Goal: Information Seeking & Learning: Compare options

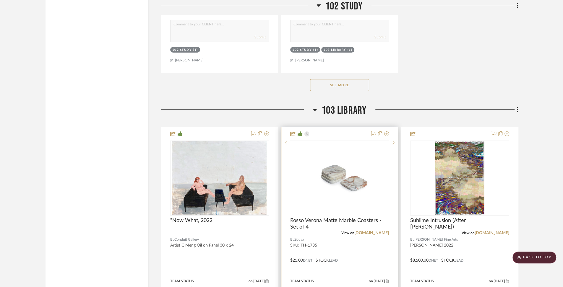
scroll to position [1740, 0]
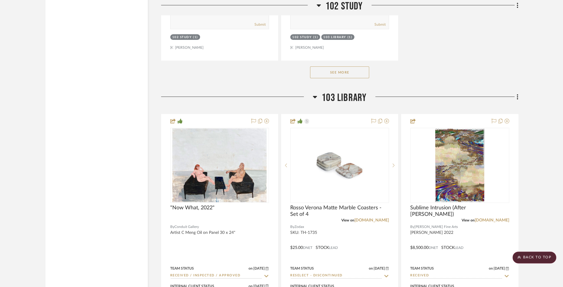
click at [345, 67] on button "See More" at bounding box center [339, 72] width 59 height 12
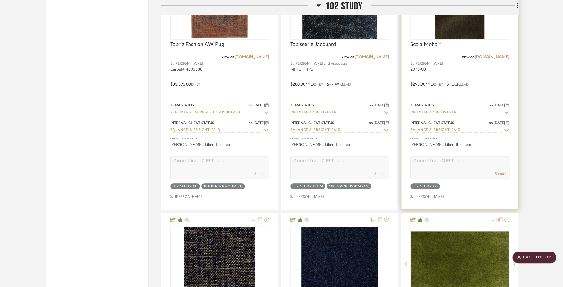
scroll to position [2053, 0]
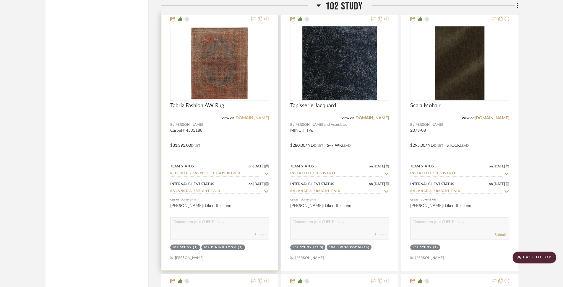
click at [263, 116] on link "jan-kath.com" at bounding box center [251, 118] width 35 height 4
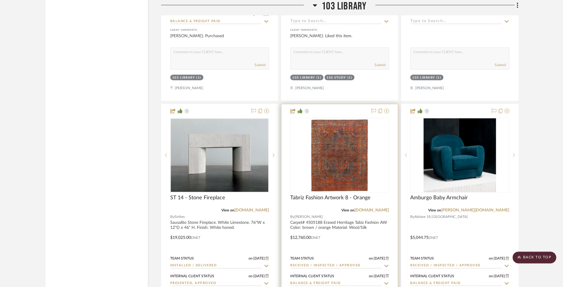
scroll to position [2876, 0]
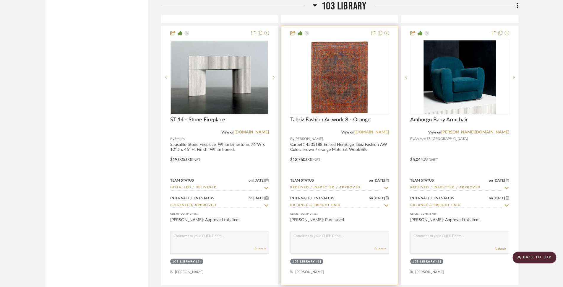
click at [379, 130] on link "jan-kath.com" at bounding box center [371, 132] width 35 height 4
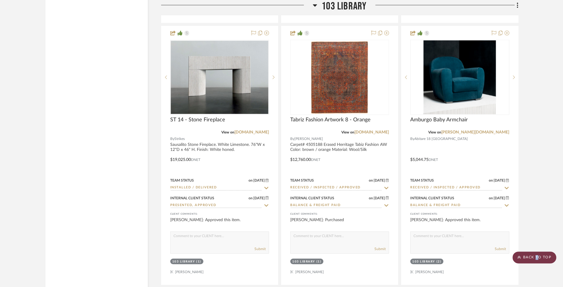
click at [537, 257] on scroll-to-top-button "BACK TO TOP" at bounding box center [534, 258] width 44 height 12
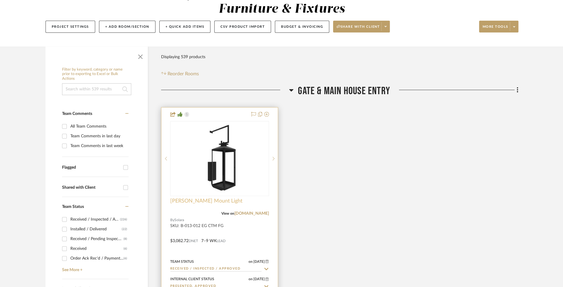
scroll to position [71, 0]
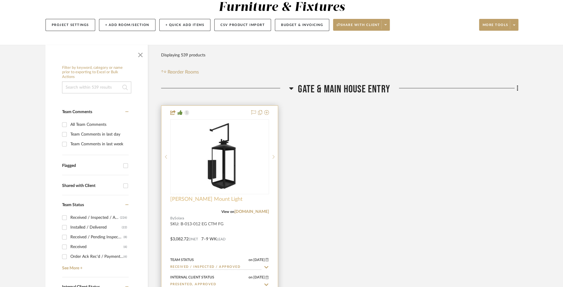
click at [210, 199] on span "Simone Wall Mount Light" at bounding box center [206, 199] width 72 height 7
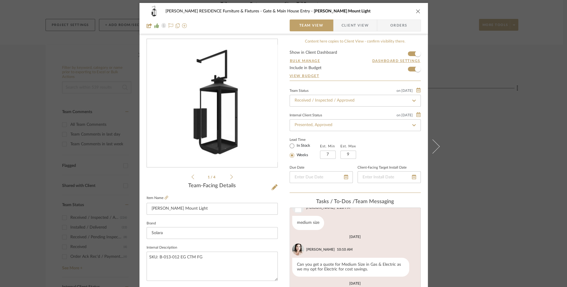
scroll to position [0, 0]
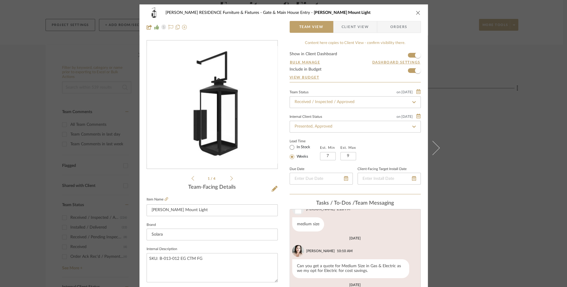
click at [230, 179] on icon at bounding box center [231, 178] width 3 height 5
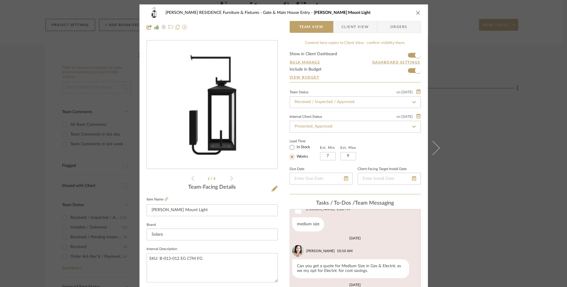
click at [230, 179] on icon at bounding box center [231, 178] width 3 height 5
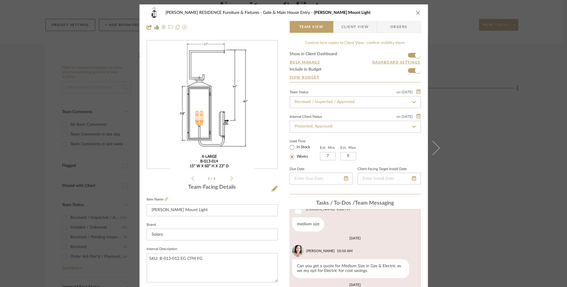
click at [230, 179] on icon at bounding box center [231, 178] width 3 height 5
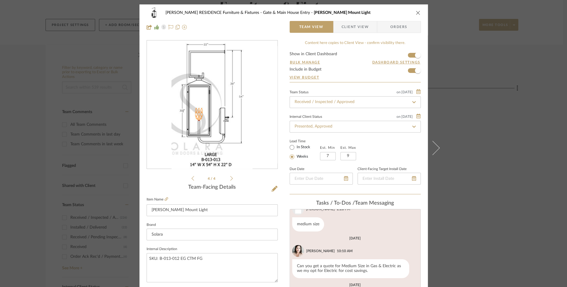
click at [230, 179] on icon at bounding box center [231, 178] width 3 height 5
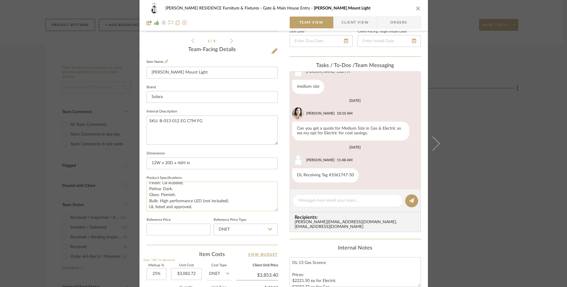
scroll to position [18, 0]
click at [166, 62] on icon at bounding box center [167, 62] width 4 height 4
click at [413, 8] on div "COBLE RESIDENCE Furniture & Fixtures Gate & Main House Entry Simone Wall Mount …" at bounding box center [284, 8] width 274 height 12
click at [416, 7] on icon "close" at bounding box center [418, 8] width 5 height 5
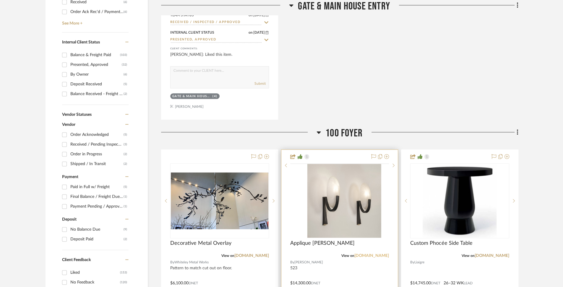
scroll to position [392, 0]
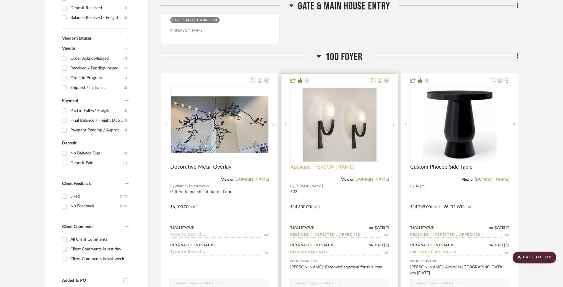
click at [327, 167] on span "Applique Alice Sconce" at bounding box center [322, 167] width 64 height 7
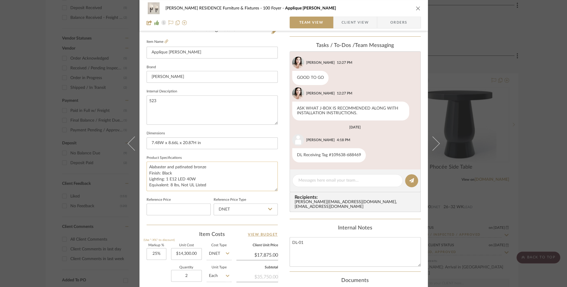
scroll to position [158, 0]
click at [209, 183] on textarea "Alabaster and patinated bronze Finish: Black Lighting: 1 E12 LED 40W Equivalent…" at bounding box center [212, 175] width 131 height 29
drag, startPoint x: 197, startPoint y: 177, endPoint x: 164, endPoint y: 179, distance: 32.3
click at [164, 179] on textarea "Alabaster and patinated bronze Finish: Black Lighting: 1 E12 LED 40W Equivalent…" at bounding box center [212, 175] width 131 height 29
click at [419, 8] on div "COBLE RESIDENCE Furniture & Fixtures 100 Foyer Applique Alice Sconce Team View …" at bounding box center [283, 15] width 288 height 31
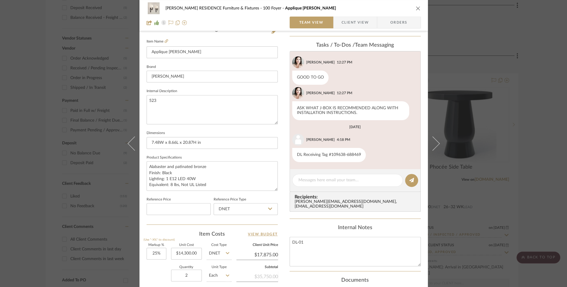
click at [418, 8] on icon "close" at bounding box center [418, 8] width 5 height 5
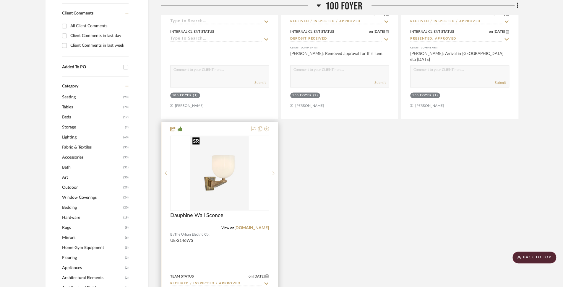
scroll to position [643, 0]
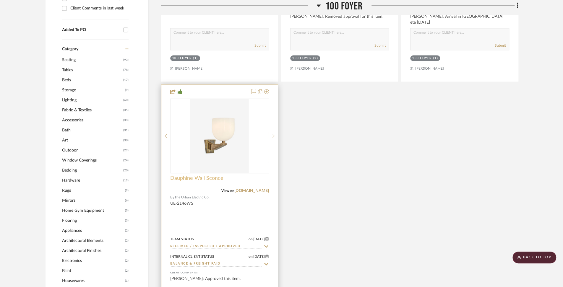
click at [211, 178] on span "Dauphine Wall Sconce" at bounding box center [196, 178] width 53 height 7
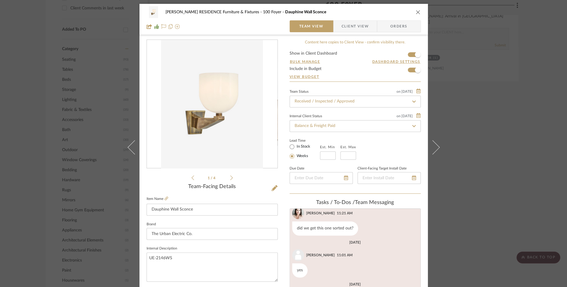
scroll to position [0, 0]
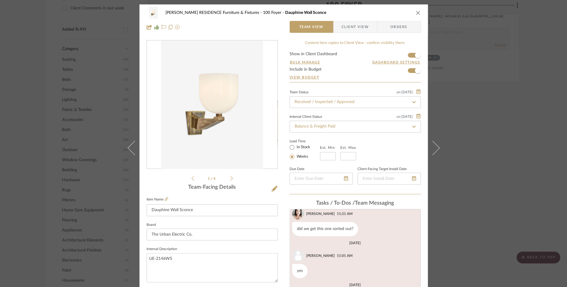
click at [166, 198] on fieldset "Item Name Dauphine Wall Sconce" at bounding box center [212, 206] width 131 height 21
click at [165, 198] on icon at bounding box center [167, 199] width 4 height 4
click at [416, 13] on icon "close" at bounding box center [418, 12] width 5 height 5
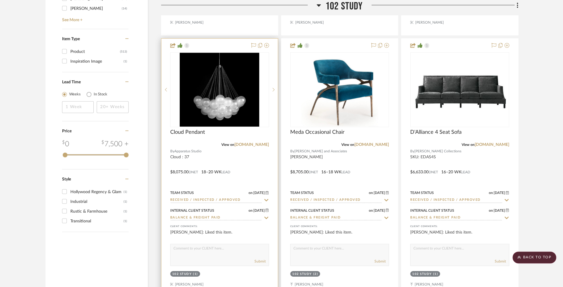
scroll to position [1243, 0]
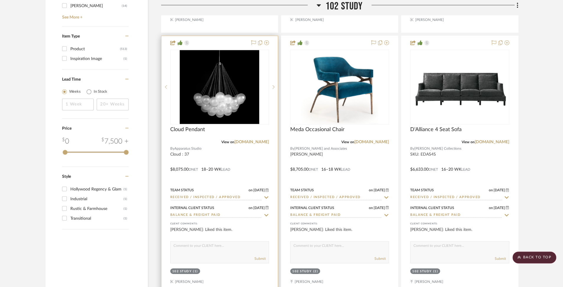
click at [191, 146] on span "Apparatus Studio" at bounding box center [187, 149] width 27 height 6
click at [202, 128] on span "Cloud Pendant" at bounding box center [187, 129] width 35 height 7
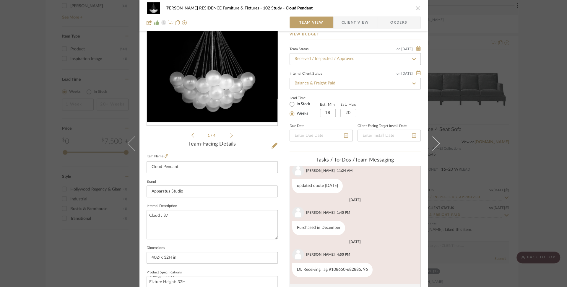
scroll to position [0, 0]
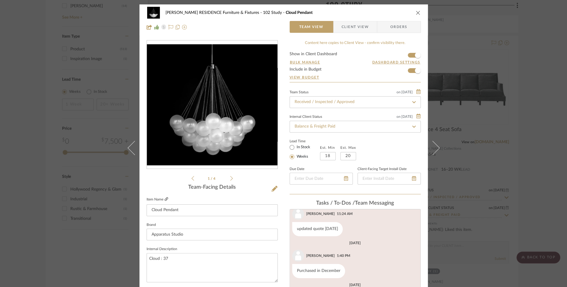
click at [165, 198] on icon at bounding box center [167, 199] width 4 height 4
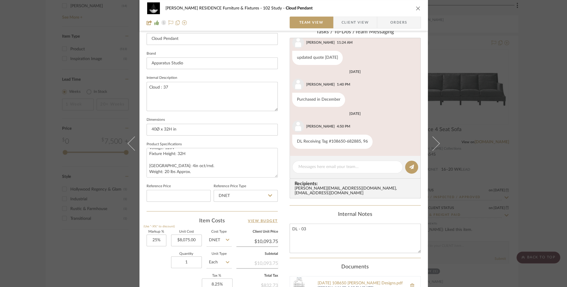
scroll to position [299, 0]
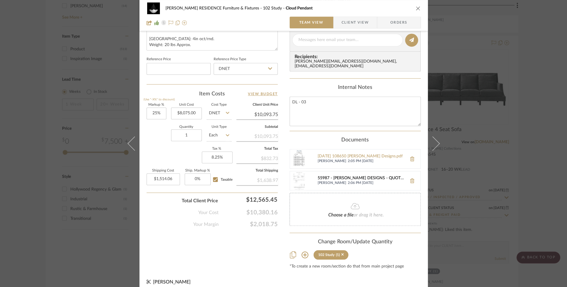
click at [377, 176] on div "55987 - MAULDIN DESIGNS - QUOTE (1).pdf" at bounding box center [361, 178] width 86 height 5
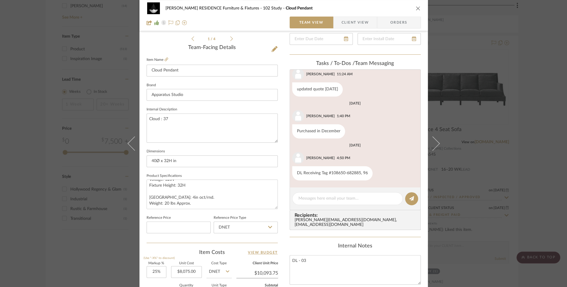
scroll to position [0, 0]
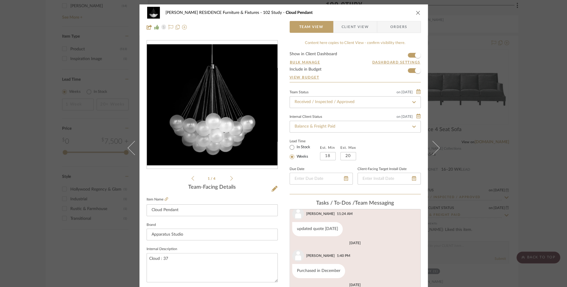
click at [416, 13] on icon "close" at bounding box center [418, 12] width 5 height 5
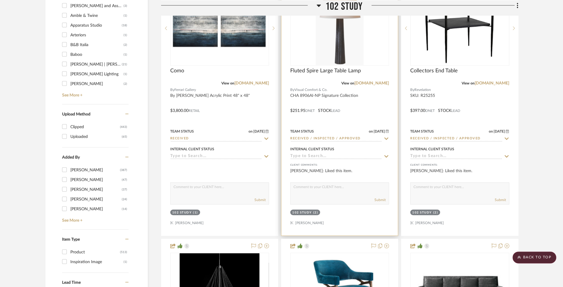
scroll to position [989, 0]
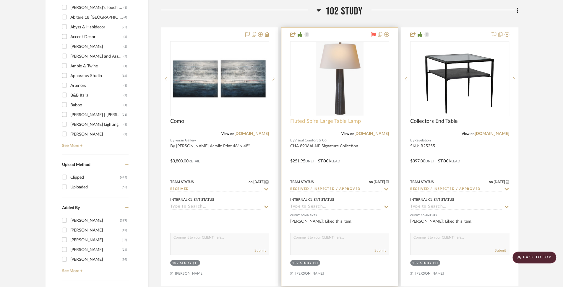
click at [316, 120] on span "Fluted Spire Large Table Lamp" at bounding box center [325, 121] width 71 height 7
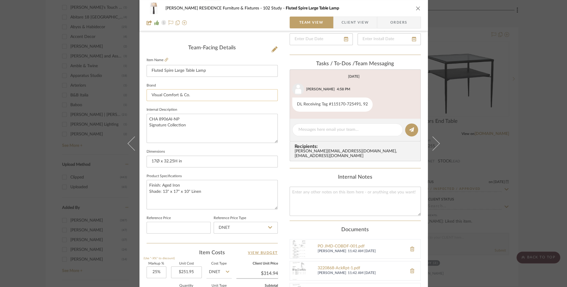
scroll to position [133, 0]
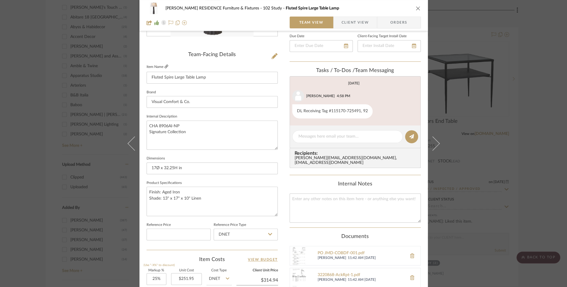
click at [165, 66] on icon at bounding box center [167, 67] width 4 height 4
click at [416, 8] on icon "close" at bounding box center [418, 8] width 5 height 5
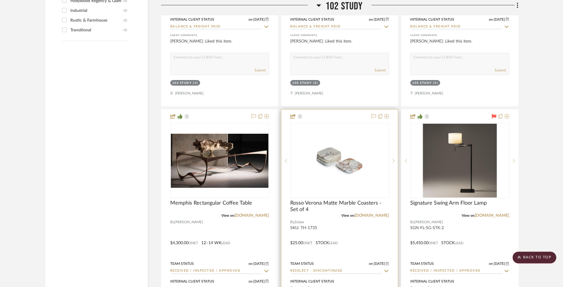
scroll to position [1432, 0]
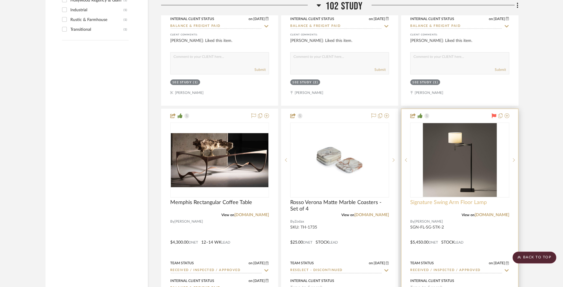
click at [434, 201] on span "Signature Swing Arm Floor Lamp" at bounding box center [448, 202] width 77 height 7
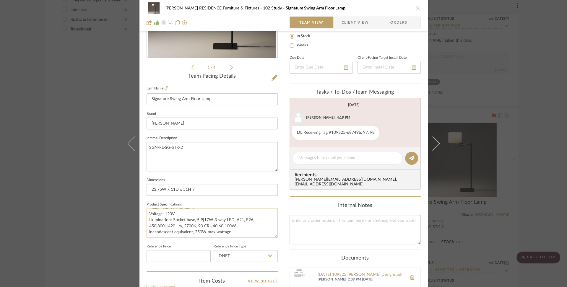
scroll to position [111, 0]
click at [209, 226] on textarea "Finish: Satin Gunmetal Shade: Diffuser Aquarelle Voltage: 120V Illumination: So…" at bounding box center [212, 222] width 131 height 29
click at [165, 88] on icon at bounding box center [167, 88] width 4 height 4
click at [416, 7] on icon "close" at bounding box center [418, 8] width 5 height 5
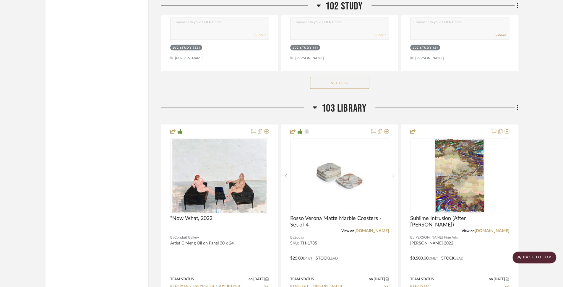
scroll to position [2493, 0]
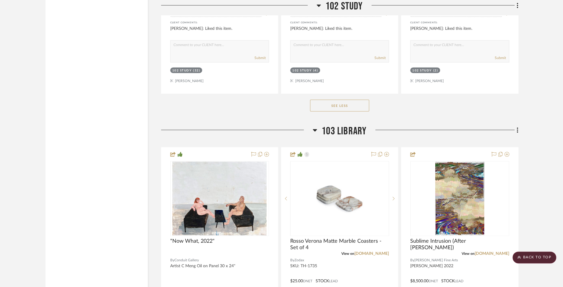
click at [338, 102] on button "See Less" at bounding box center [339, 106] width 59 height 12
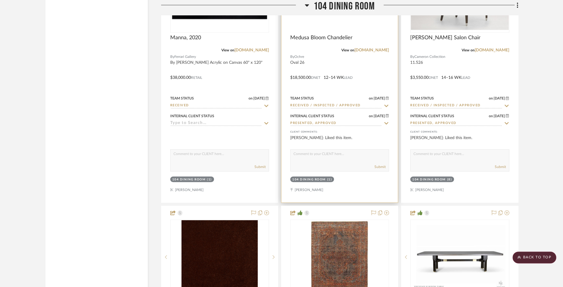
scroll to position [2719, 0]
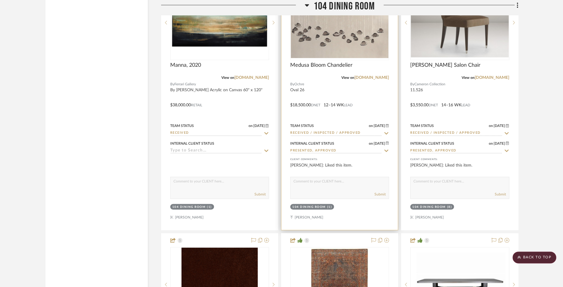
click at [322, 56] on div at bounding box center [339, 101] width 116 height 259
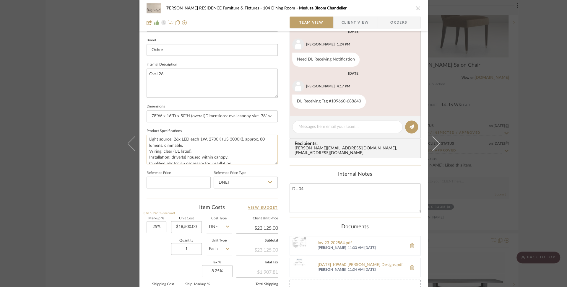
scroll to position [19, 0]
click at [236, 137] on textarea "Individually blown glass drops illuminated by LED Finish: Blackened nickel cap …" at bounding box center [212, 149] width 131 height 29
drag, startPoint x: 173, startPoint y: 139, endPoint x: 178, endPoint y: 139, distance: 5.6
click at [178, 139] on textarea "Individually blown glass drops illuminated by LED Finish: Blackened nickel cap …" at bounding box center [212, 149] width 131 height 29
click at [174, 140] on textarea "Individually blown glass drops illuminated by LED Finish: Blackened nickel cap …" at bounding box center [212, 149] width 131 height 29
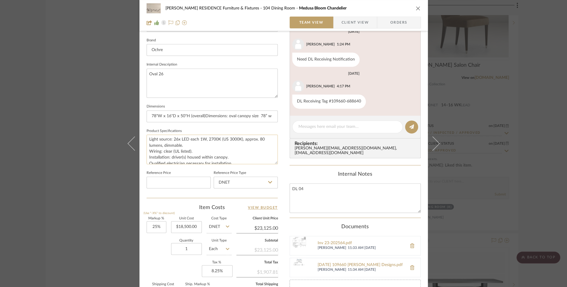
drag, startPoint x: 172, startPoint y: 139, endPoint x: 218, endPoint y: 141, distance: 46.4
click at [218, 141] on textarea "Individually blown glass drops illuminated by LED Finish: Blackened nickel cap …" at bounding box center [212, 149] width 131 height 29
click at [416, 8] on icon "close" at bounding box center [418, 8] width 5 height 5
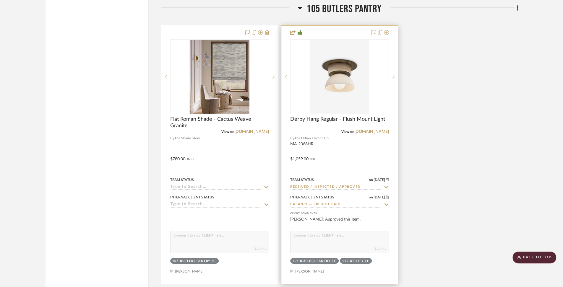
scroll to position [3217, 0]
click at [324, 129] on div "View on urbanelectric.com" at bounding box center [339, 131] width 99 height 5
click at [322, 116] on span "Derby Hang Regular - Flush Mount Light" at bounding box center [337, 119] width 95 height 7
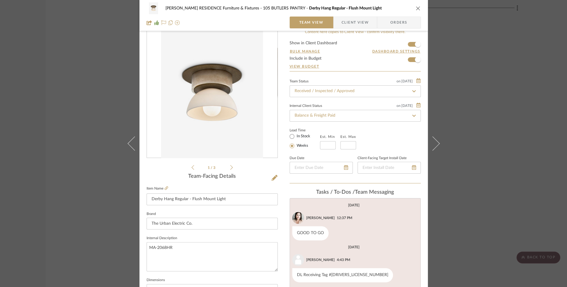
scroll to position [7, 0]
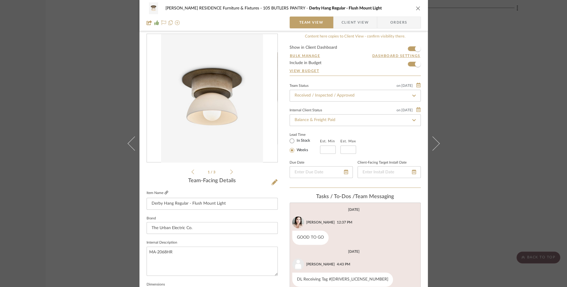
click at [165, 191] on icon at bounding box center [167, 193] width 4 height 4
click at [416, 10] on icon "close" at bounding box center [418, 8] width 5 height 5
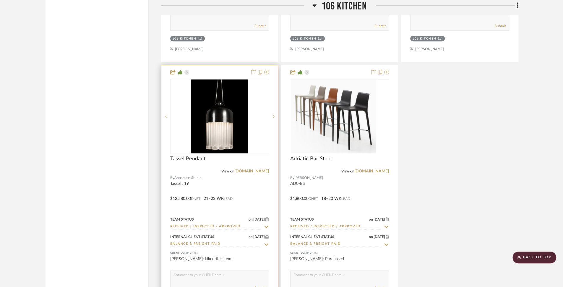
scroll to position [3732, 0]
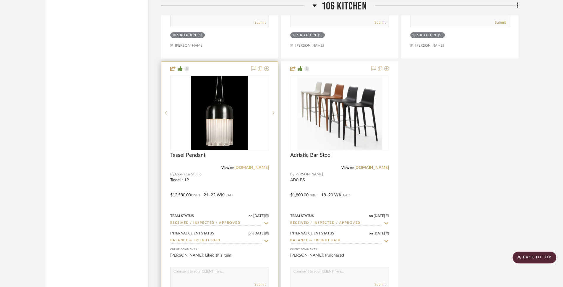
click at [235, 166] on link "apparatusstudio.com" at bounding box center [251, 168] width 35 height 4
click at [0, 0] on img at bounding box center [0, 0] width 0 height 0
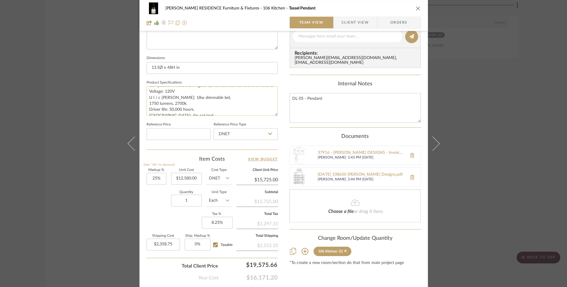
scroll to position [18, 0]
click at [420, 7] on div "COBLE RESIDENCE Furniture & Fixtures 106 Kitchen Tassel Pendant Team View Clien…" at bounding box center [283, 15] width 288 height 31
click at [416, 8] on icon "close" at bounding box center [418, 8] width 5 height 5
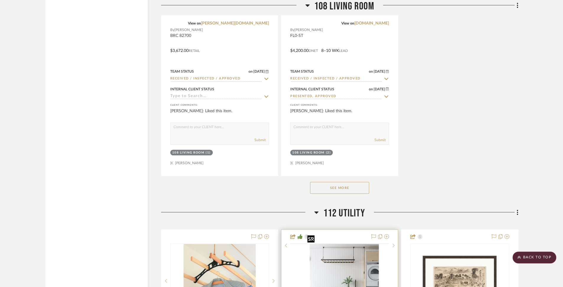
scroll to position [5286, 0]
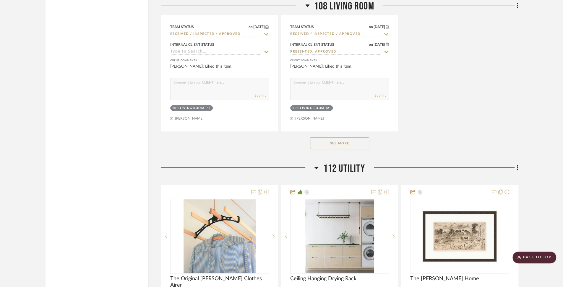
click at [349, 137] on button "See More" at bounding box center [339, 143] width 59 height 12
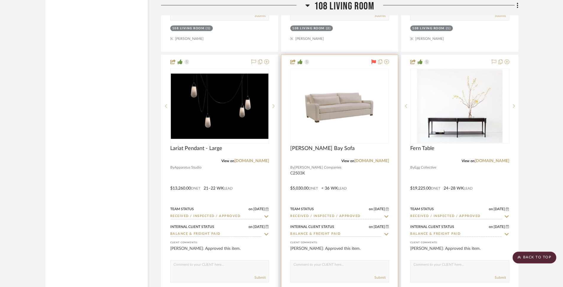
scroll to position [5367, 0]
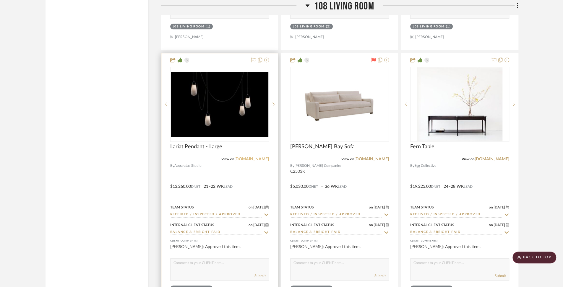
click at [254, 157] on link "apparatusstudio.com" at bounding box center [251, 159] width 35 height 4
click at [202, 144] on span "Lariat Pendant - Large" at bounding box center [196, 147] width 52 height 7
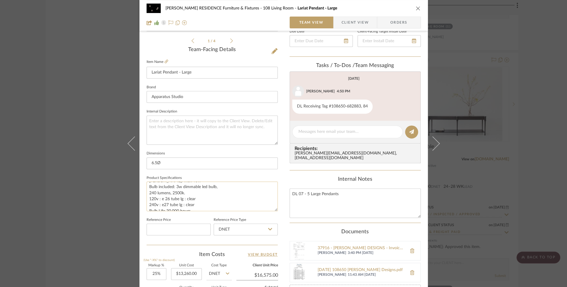
scroll to position [54, 0]
click at [194, 198] on textarea "Finish: Blackened Brass Size: Large Qty: 5 Minimum height 20 i n. Includes 85 i…" at bounding box center [212, 196] width 131 height 29
drag, startPoint x: 188, startPoint y: 199, endPoint x: 175, endPoint y: 194, distance: 14.0
click at [175, 194] on textarea "Finish: Blackened Brass Size: Large Qty: 5 Minimum height 20 i n. Includes 85 i…" at bounding box center [212, 196] width 131 height 29
drag, startPoint x: 173, startPoint y: 192, endPoint x: 182, endPoint y: 196, distance: 10.2
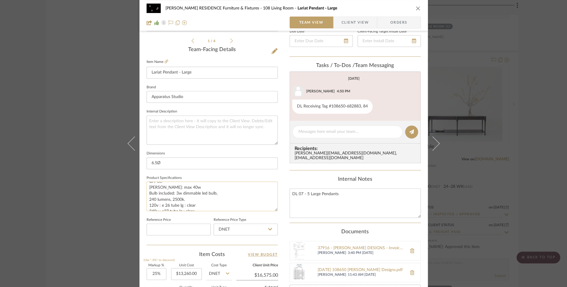
click at [182, 196] on textarea "Finish: Blackened Brass Size: Large Qty: 5 Minimum height 20 i n. Includes 85 i…" at bounding box center [212, 196] width 131 height 29
drag, startPoint x: 182, startPoint y: 198, endPoint x: 175, endPoint y: 194, distance: 8.1
click at [175, 194] on textarea "Finish: Blackened Brass Size: Large Qty: 5 Minimum height 20 i n. Includes 85 i…" at bounding box center [212, 196] width 131 height 29
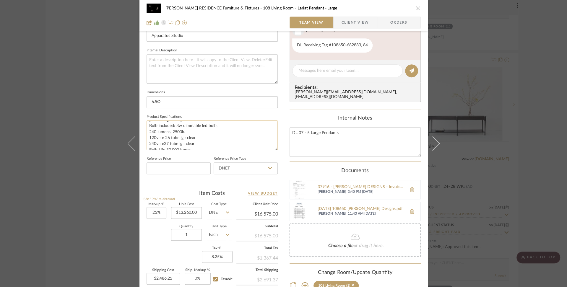
scroll to position [57, 0]
click at [190, 132] on textarea "Finish: Blackened Brass Size: Large Qty: 5 Minimum height 20 i n. Includes 85 i…" at bounding box center [212, 135] width 131 height 29
click at [416, 8] on icon "close" at bounding box center [418, 8] width 5 height 5
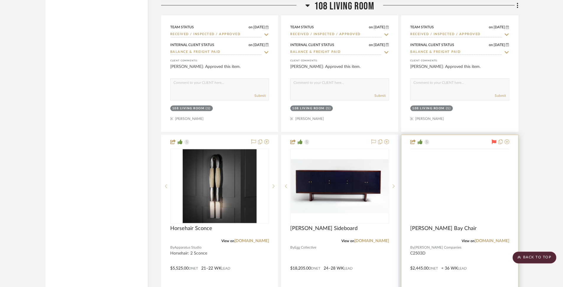
scroll to position [5609, 0]
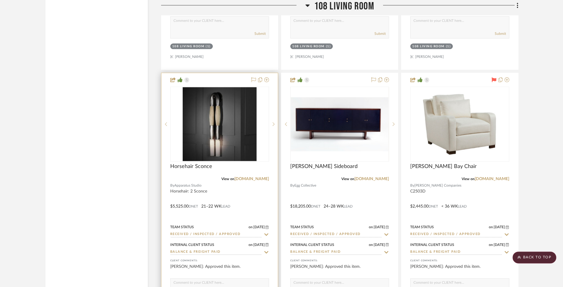
click at [199, 178] on div at bounding box center [219, 202] width 116 height 259
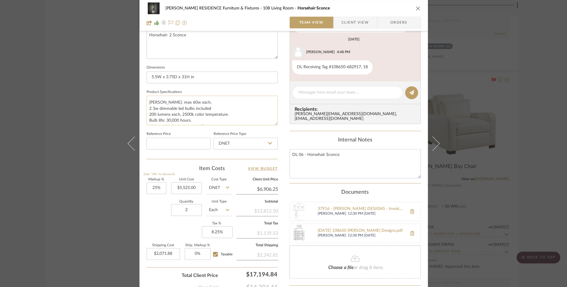
scroll to position [17, 0]
click at [185, 115] on textarea "Finish: Blackened Brass Hair Color; Jet Black Lamping: max 60w each, 2 3w dimma…" at bounding box center [212, 110] width 131 height 29
drag, startPoint x: 191, startPoint y: 114, endPoint x: 147, endPoint y: 109, distance: 44.9
click at [147, 109] on textarea "Finish: Blackened Brass Hair Color; Jet Black Lamping: max 60w each, 2 3w dimma…" at bounding box center [212, 110] width 131 height 29
click at [413, 8] on div "COBLE RESIDENCE Furniture & Fixtures 108 Living Room Horsehair Sconce" at bounding box center [284, 8] width 274 height 12
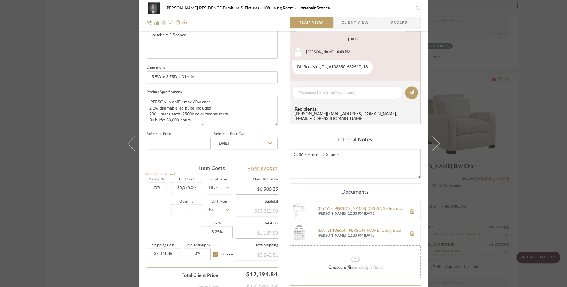
click at [416, 9] on icon "close" at bounding box center [418, 8] width 5 height 5
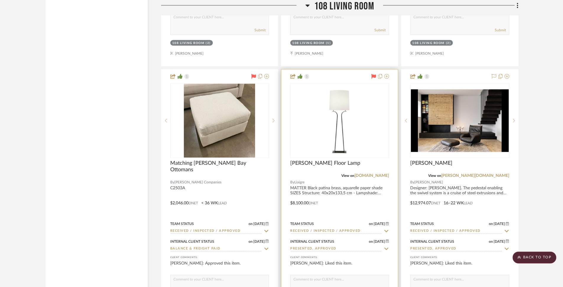
scroll to position [5897, 0]
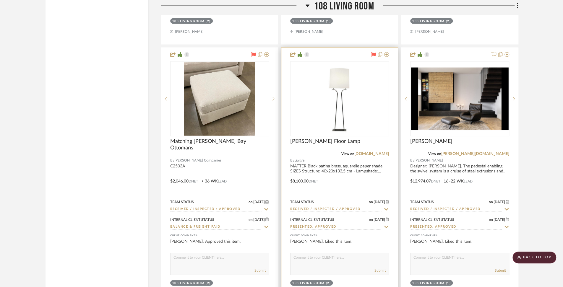
click at [356, 154] on div at bounding box center [339, 177] width 116 height 259
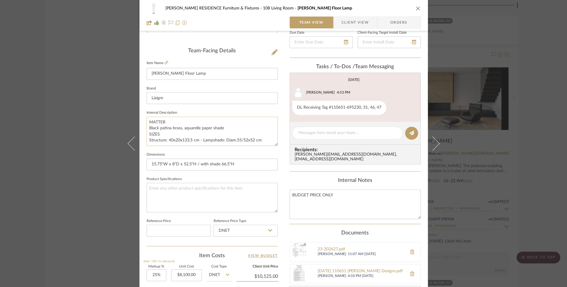
scroll to position [137, 0]
click at [231, 140] on textarea "MATTER Black patina brass, aquarelle paper shade SIZES Structure: 40x20x133,5 c…" at bounding box center [212, 130] width 131 height 29
drag, startPoint x: 257, startPoint y: 140, endPoint x: 223, endPoint y: 140, distance: 34.3
click at [223, 140] on textarea "MATTER Black patina brass, aquarelle paper shade SIZES Structure: 40x20x133,5 c…" at bounding box center [212, 130] width 131 height 29
click at [264, 139] on textarea "MATTER Black patina brass, aquarelle paper shade SIZES Structure: 40x20x133,5 c…" at bounding box center [212, 130] width 131 height 29
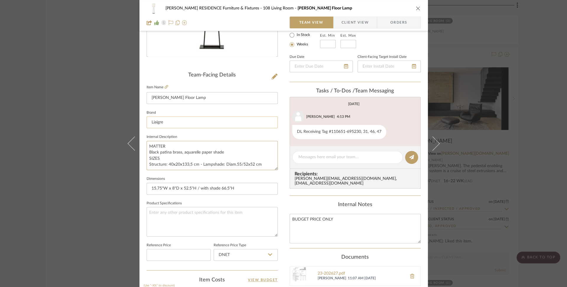
scroll to position [111, 0]
click at [165, 89] on icon at bounding box center [167, 88] width 4 height 4
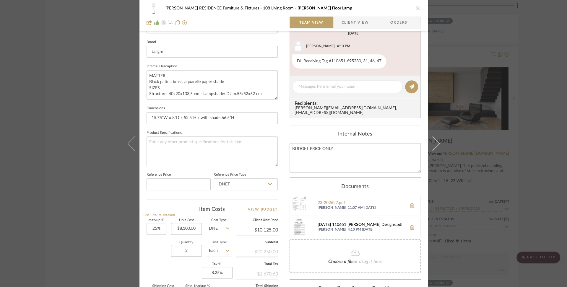
scroll to position [184, 0]
click at [340, 222] on div "2023-10-25 110651 Mauldin Designs.pdf" at bounding box center [361, 224] width 86 height 5
click at [327, 200] on div "23-202627.pdf" at bounding box center [361, 202] width 86 height 5
click at [416, 9] on icon "close" at bounding box center [418, 8] width 5 height 5
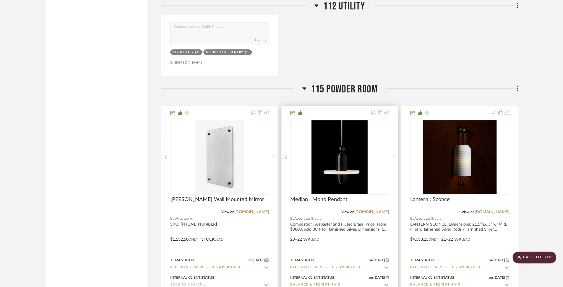
scroll to position [7032, 0]
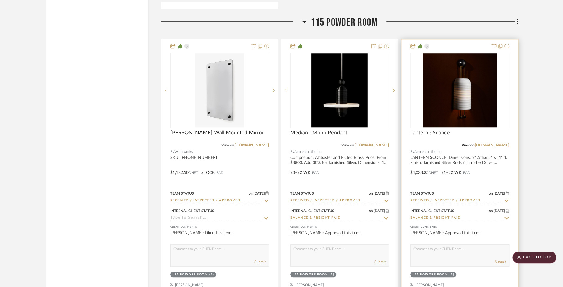
click at [482, 147] on div at bounding box center [459, 168] width 116 height 259
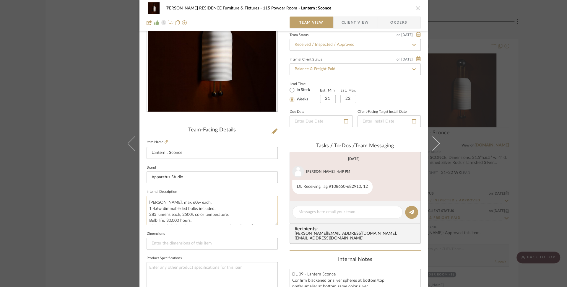
scroll to position [24, 0]
click at [168, 213] on textarea "LANTERN SCONCE, Dimensions: 21.5”h.6.5” w. 4” d. Finish: Tarnished Silver Rods …" at bounding box center [212, 210] width 131 height 29
drag, startPoint x: 229, startPoint y: 212, endPoint x: 147, endPoint y: 208, distance: 82.6
click at [147, 208] on textarea "LANTERN SCONCE, Dimensions: 21.5”h.6.5” w. 4” d. Finish: Tarnished Silver Rods …" at bounding box center [212, 210] width 131 height 29
click at [417, 8] on icon "close" at bounding box center [418, 8] width 5 height 5
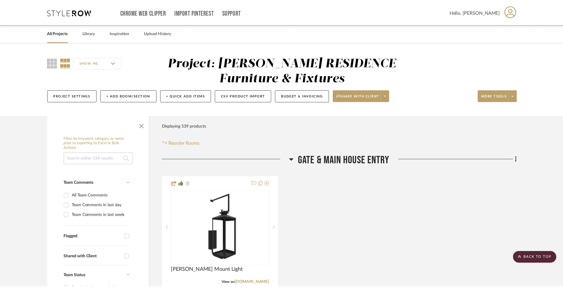
scroll to position [7032, 0]
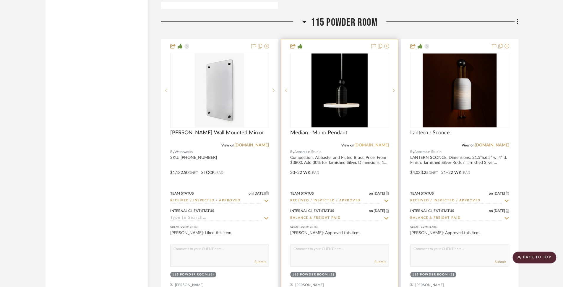
click at [357, 143] on link "apparatusstudio.com" at bounding box center [371, 145] width 35 height 4
click at [315, 150] on div at bounding box center [339, 168] width 116 height 259
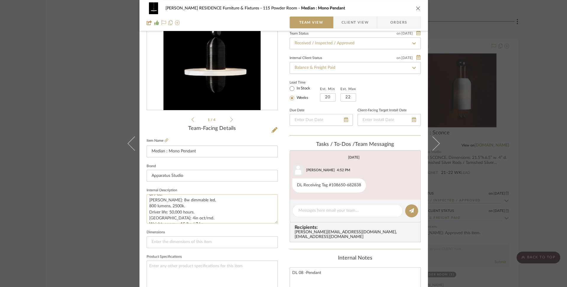
scroll to position [52, 0]
click at [185, 211] on textarea "Compostion: Alabaster and Fluted Brass. Price: From $3800. Add 30% for Tarnishe…" at bounding box center [212, 208] width 131 height 29
drag, startPoint x: 186, startPoint y: 213, endPoint x: 164, endPoint y: 209, distance: 21.9
click at [164, 209] on textarea "Compostion: Alabaster and Fluted Brass. Price: From $3800. Add 30% for Tarnishe…" at bounding box center [212, 208] width 131 height 29
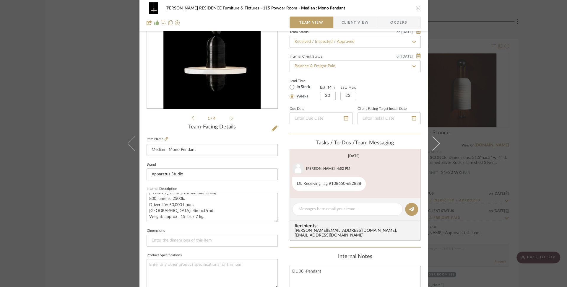
click at [417, 8] on icon "close" at bounding box center [418, 8] width 5 height 5
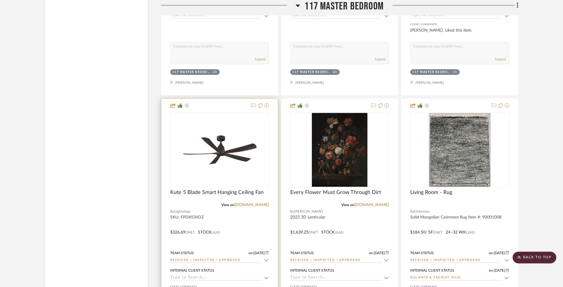
scroll to position [7524, 0]
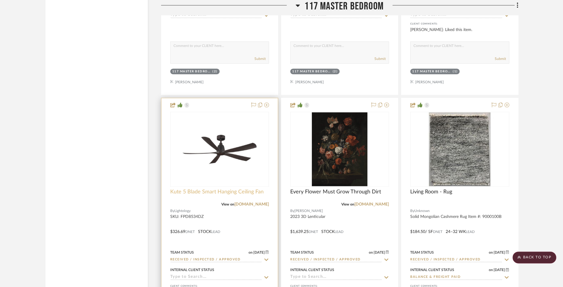
click at [204, 189] on span "Kute 5 Blade Smart Hanging Ceiling Fan" at bounding box center [216, 192] width 93 height 7
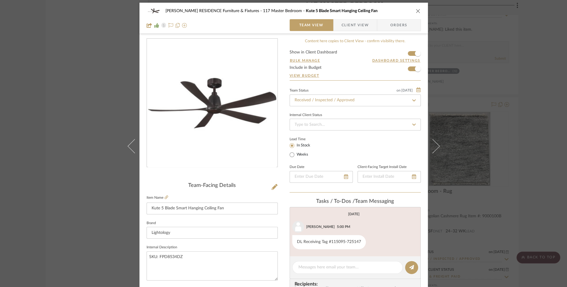
scroll to position [3, 0]
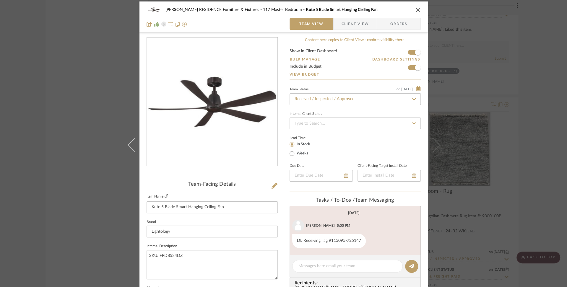
click at [165, 197] on icon at bounding box center [167, 196] width 4 height 4
click at [416, 10] on icon "close" at bounding box center [418, 9] width 5 height 5
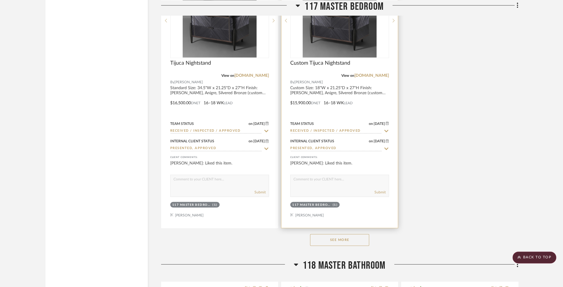
scroll to position [7919, 0]
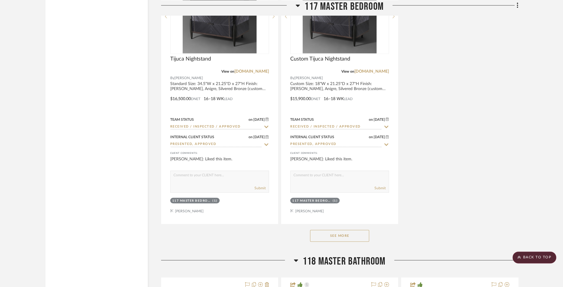
click at [350, 230] on button "See More" at bounding box center [339, 236] width 59 height 12
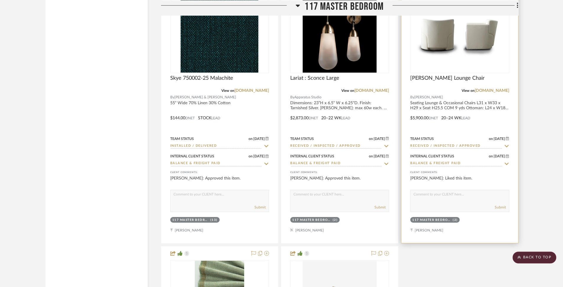
scroll to position [8123, 0]
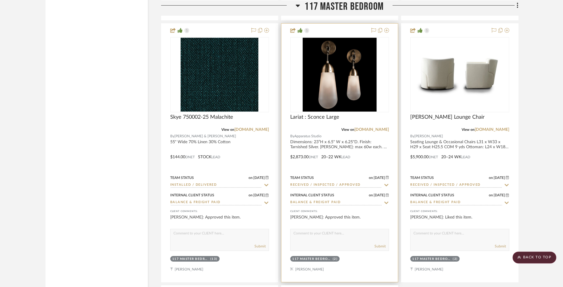
click at [363, 123] on div at bounding box center [339, 153] width 116 height 259
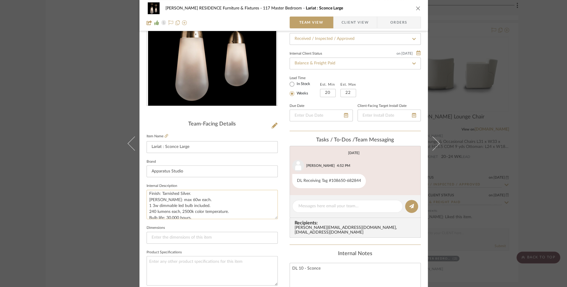
scroll to position [8, 0]
click at [151, 205] on textarea "Dimensions: 23”H x 6.5" W x 6.25"D. Finish: Tarnished Silver. Lamping: max 60w …" at bounding box center [212, 204] width 131 height 29
drag, startPoint x: 228, startPoint y: 212, endPoint x: 158, endPoint y: 207, distance: 70.5
click at [158, 207] on textarea "Dimensions: 23”H x 6.5" W x 6.25"D. Finish: Tarnished Silver. Lamping: max 60w …" at bounding box center [212, 204] width 131 height 29
drag, startPoint x: 412, startPoint y: 10, endPoint x: 418, endPoint y: 9, distance: 7.0
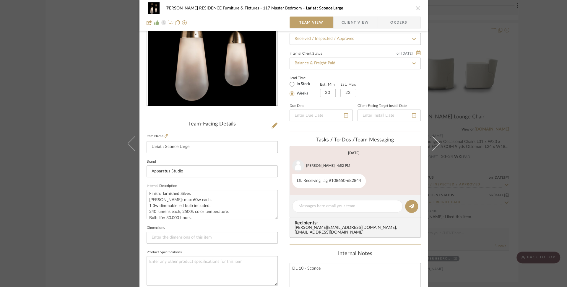
click at [414, 9] on div "COBLE RESIDENCE Furniture & Fixtures 117 Master Bedroom Lariat : Sconce Large" at bounding box center [284, 8] width 274 height 12
click at [418, 9] on div "COBLE RESIDENCE Furniture & Fixtures 117 Master Bedroom Lariat : Sconce Large T…" at bounding box center [283, 15] width 288 height 31
click at [418, 9] on icon "close" at bounding box center [418, 8] width 5 height 5
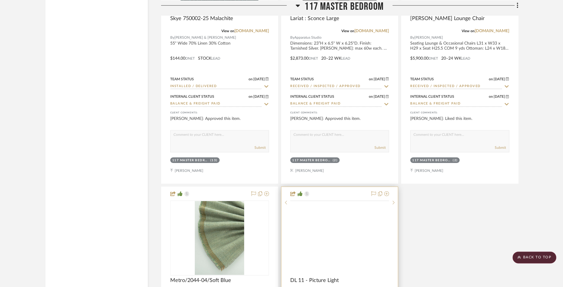
scroll to position [8367, 0]
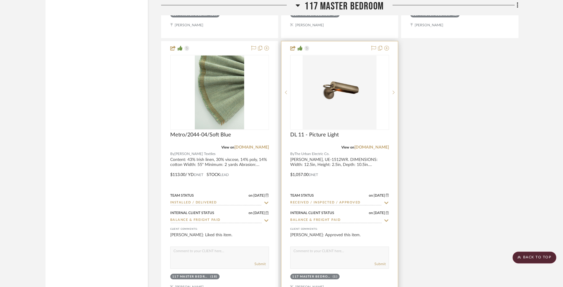
click at [347, 140] on div at bounding box center [339, 170] width 116 height 259
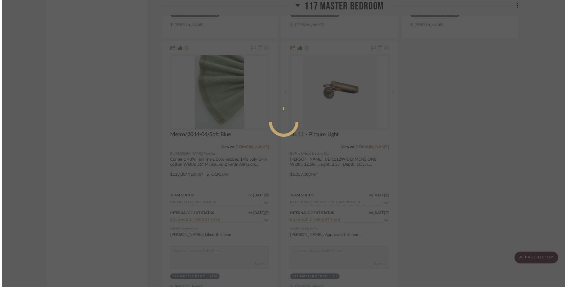
scroll to position [0, 0]
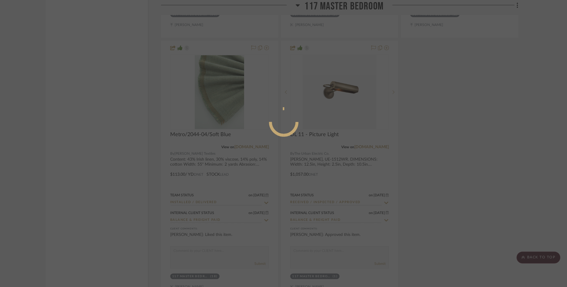
click at [346, 144] on div at bounding box center [283, 143] width 567 height 287
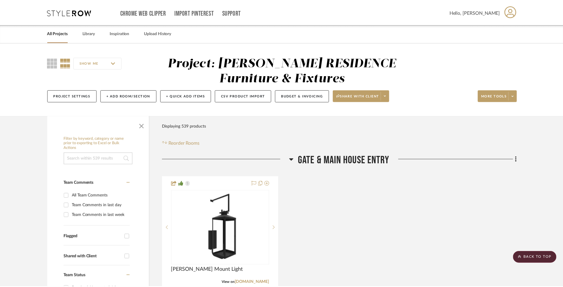
scroll to position [8367, 0]
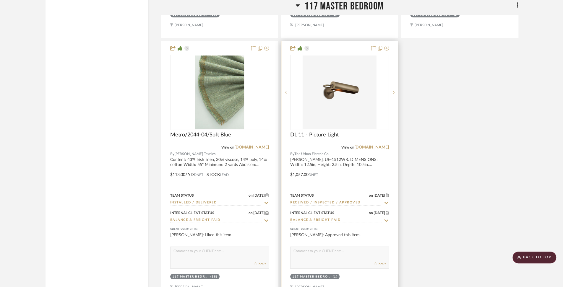
click at [347, 145] on div at bounding box center [339, 170] width 116 height 259
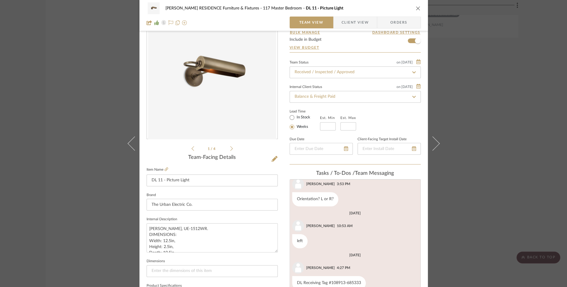
scroll to position [0, 0]
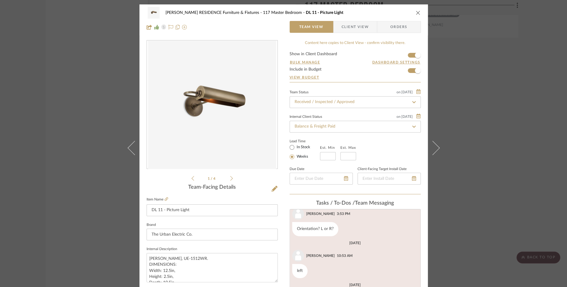
click at [418, 12] on icon "close" at bounding box center [418, 12] width 5 height 5
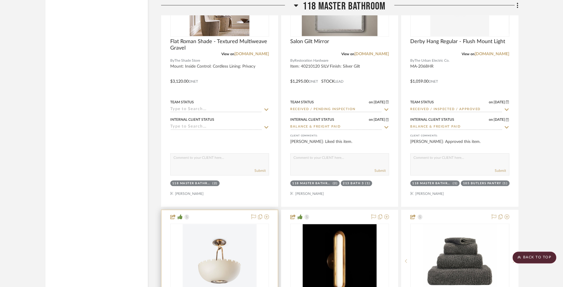
scroll to position [8986, 0]
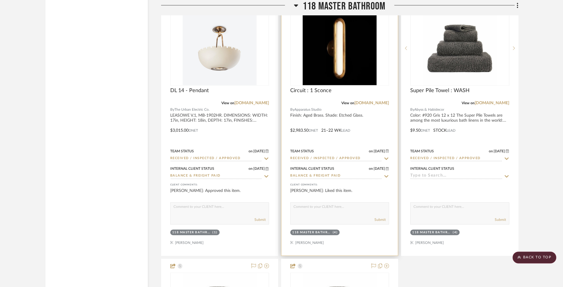
click at [318, 100] on div at bounding box center [339, 126] width 116 height 259
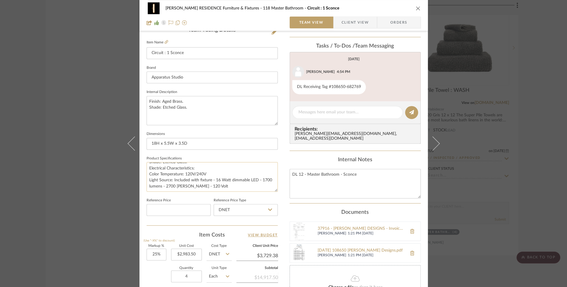
scroll to position [24, 0]
click at [232, 181] on textarea "Installation type: Surface Mounted Installation and assembly: Standard 4in oct/…" at bounding box center [212, 176] width 131 height 29
drag, startPoint x: 213, startPoint y: 180, endPoint x: 217, endPoint y: 185, distance: 6.0
click at [217, 185] on textarea "Installation type: Surface Mounted Installation and assembly: Standard 4in oct/…" at bounding box center [212, 176] width 131 height 29
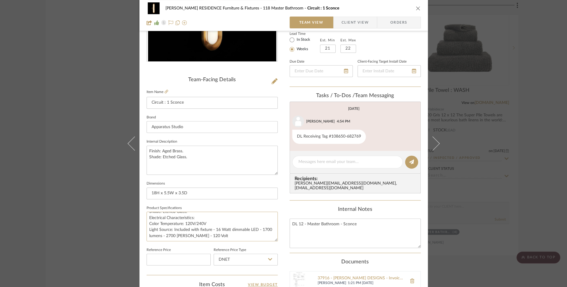
scroll to position [102, 0]
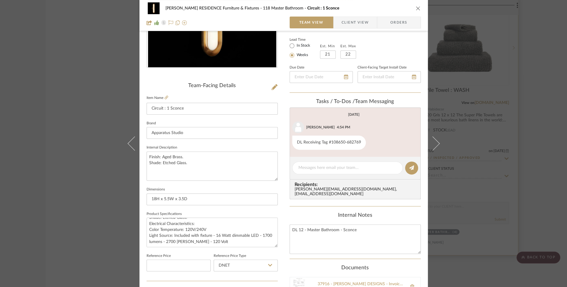
drag, startPoint x: 416, startPoint y: 10, endPoint x: 424, endPoint y: 23, distance: 15.0
click at [416, 9] on icon "close" at bounding box center [418, 8] width 5 height 5
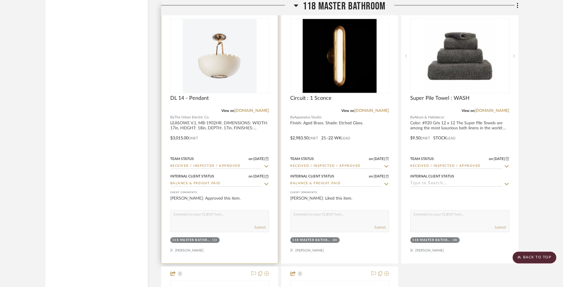
scroll to position [8968, 0]
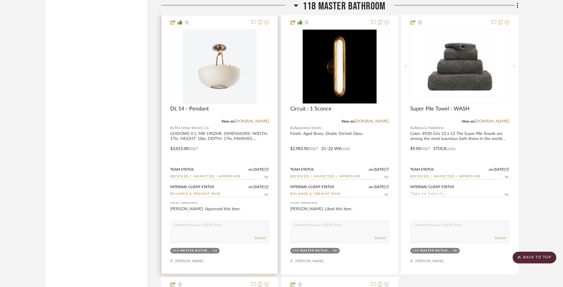
click at [210, 109] on div at bounding box center [219, 144] width 116 height 259
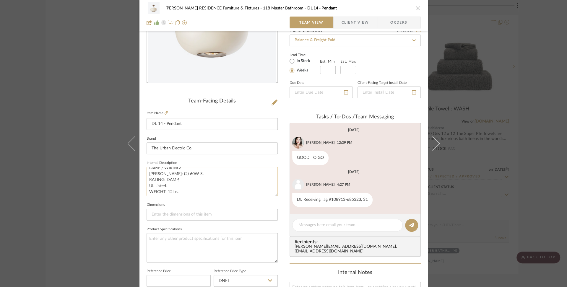
scroll to position [60, 0]
click at [165, 114] on icon at bounding box center [167, 113] width 4 height 4
click at [416, 6] on icon "close" at bounding box center [418, 8] width 5 height 5
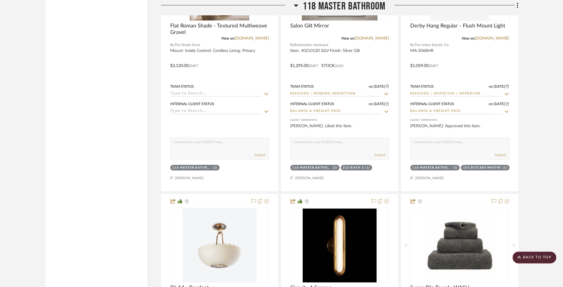
scroll to position [8467, 0]
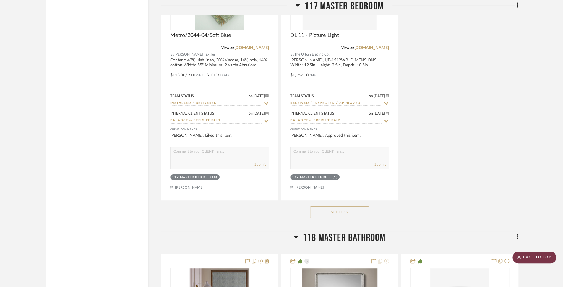
drag, startPoint x: 538, startPoint y: 258, endPoint x: 534, endPoint y: 256, distance: 5.4
click at [538, 258] on scroll-to-top-button "BACK TO TOP" at bounding box center [534, 258] width 44 height 12
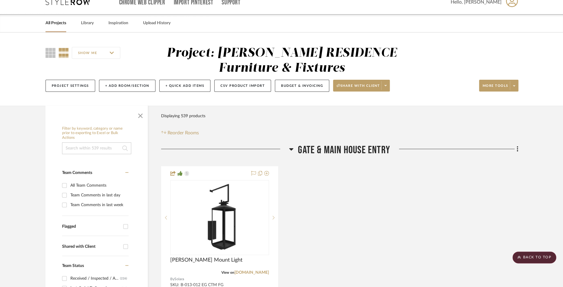
scroll to position [0, 0]
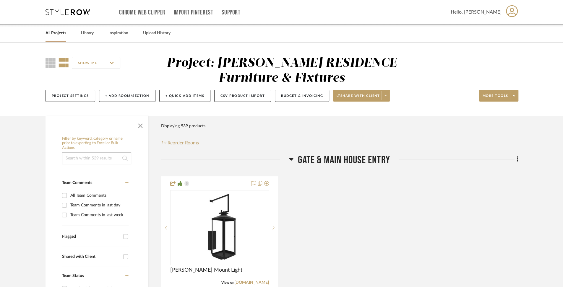
click at [59, 33] on link "All Projects" at bounding box center [56, 33] width 21 height 8
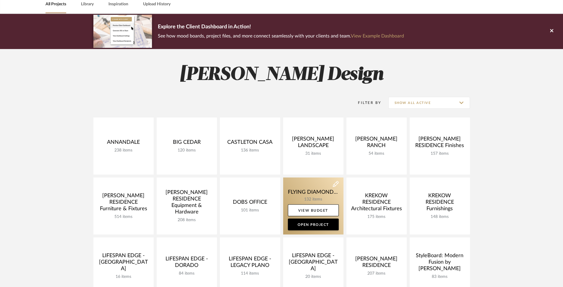
scroll to position [30, 0]
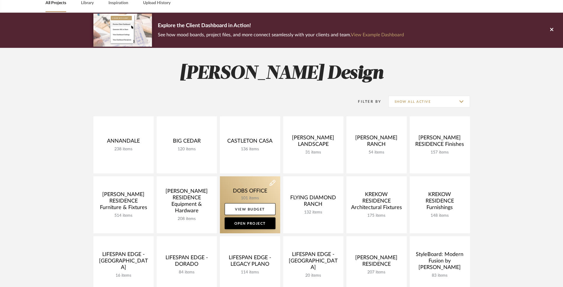
click at [239, 193] on link at bounding box center [250, 204] width 60 height 57
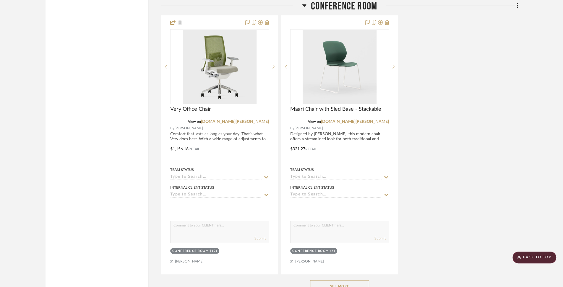
scroll to position [1958, 0]
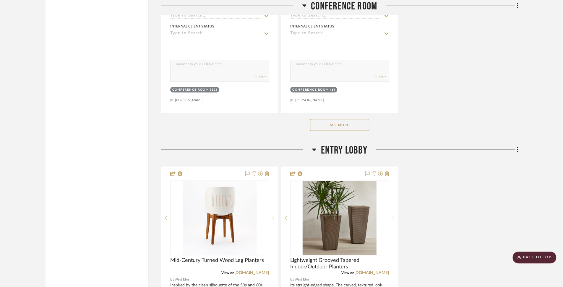
click at [347, 123] on button "See More" at bounding box center [339, 125] width 59 height 12
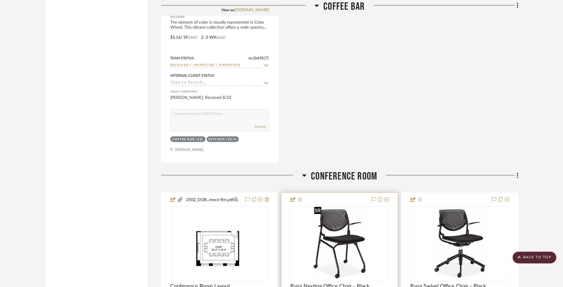
scroll to position [1086, 0]
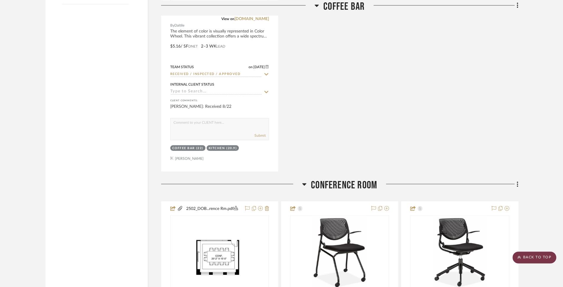
click at [531, 257] on scroll-to-top-button "BACK TO TOP" at bounding box center [534, 258] width 44 height 12
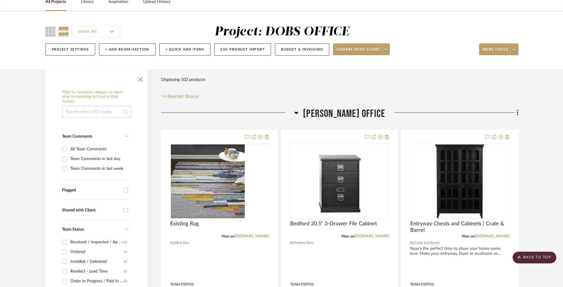
scroll to position [0, 0]
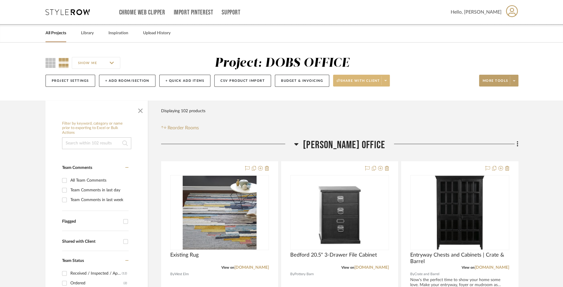
click at [385, 82] on fa-icon at bounding box center [386, 80] width 2 height 3
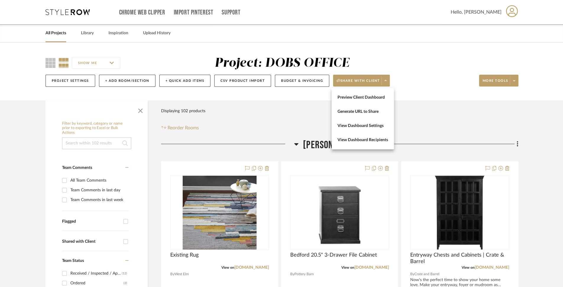
click at [367, 98] on span "Preview Client Dashboard" at bounding box center [363, 97] width 51 height 5
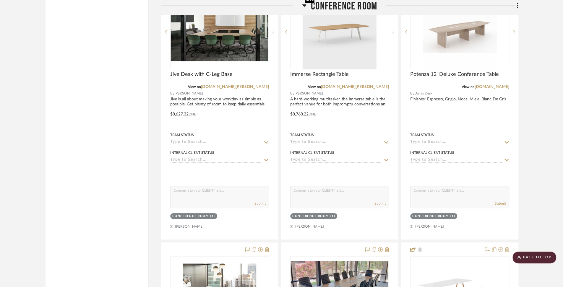
scroll to position [1695, 0]
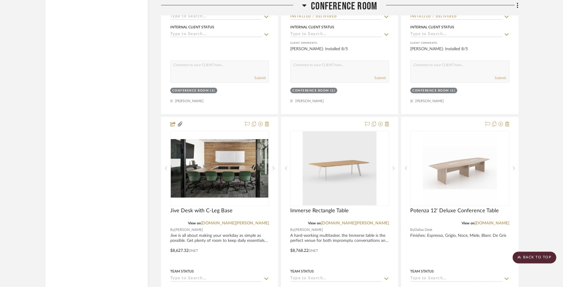
drag, startPoint x: 231, startPoint y: 203, endPoint x: 215, endPoint y: 8, distance: 196.0
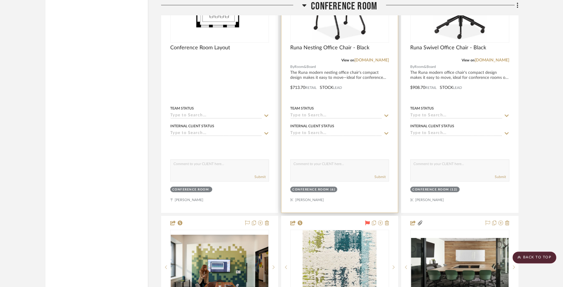
scroll to position [1234, 0]
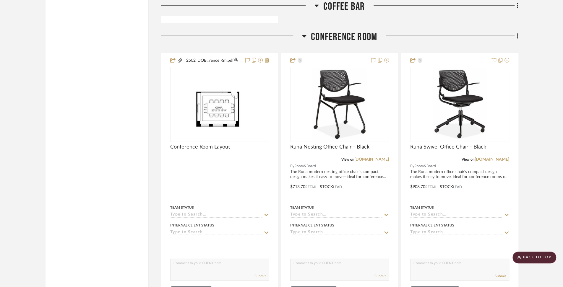
drag, startPoint x: 225, startPoint y: 184, endPoint x: 124, endPoint y: 12, distance: 199.7
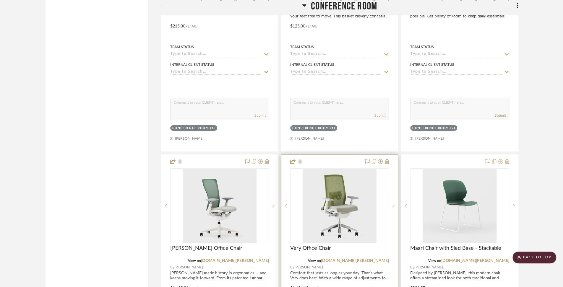
scroll to position [3320, 0]
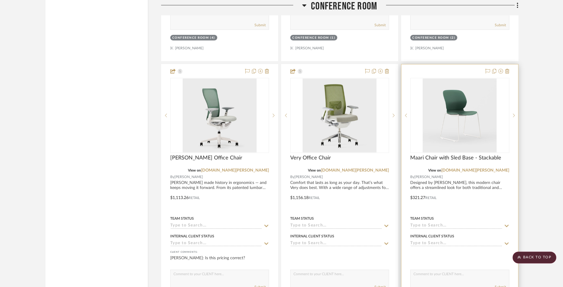
click at [453, 177] on div at bounding box center [459, 193] width 116 height 259
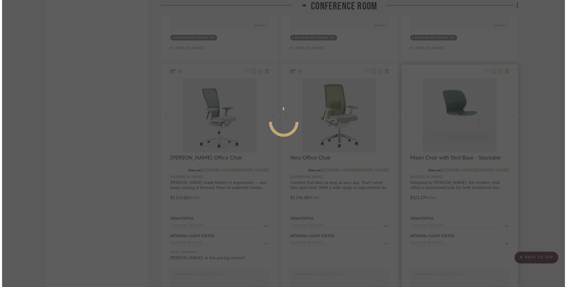
scroll to position [0, 0]
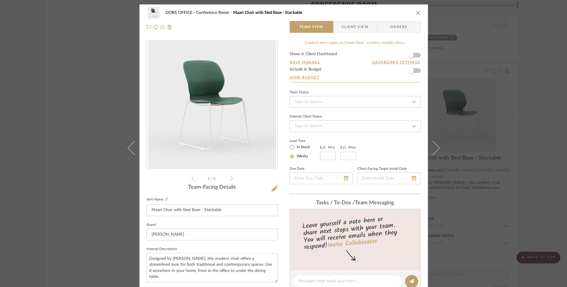
click at [352, 25] on span "Client View" at bounding box center [355, 27] width 27 height 12
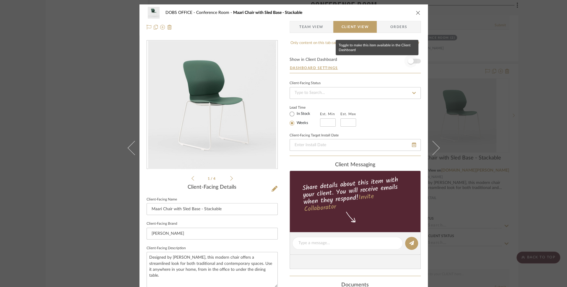
click at [405, 59] on span "button" at bounding box center [410, 61] width 13 height 13
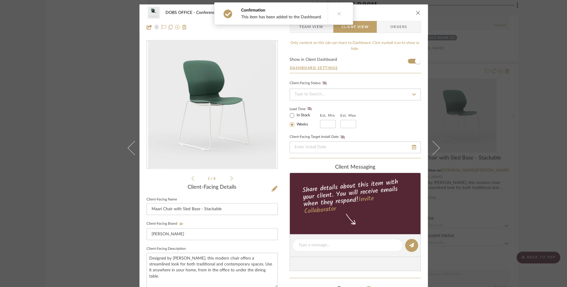
click at [413, 11] on div "DOBS OFFICE Conference Room Maari Chair with Sled Base - Stackable" at bounding box center [284, 13] width 274 height 12
click at [416, 12] on icon "close" at bounding box center [418, 12] width 5 height 5
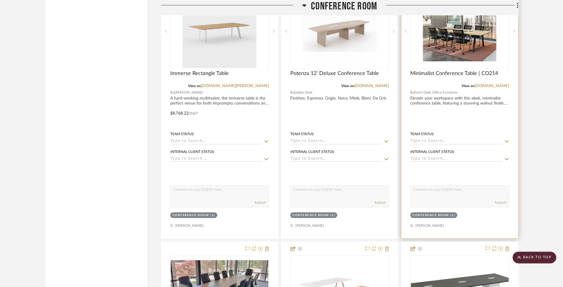
scroll to position [1745, 0]
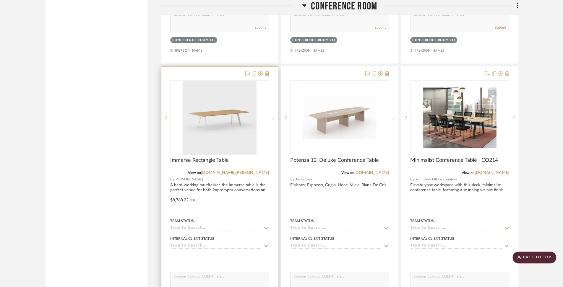
click at [221, 182] on div at bounding box center [219, 196] width 116 height 259
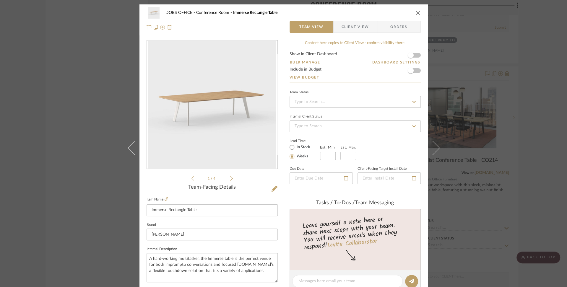
drag, startPoint x: 351, startPoint y: 33, endPoint x: 351, endPoint y: 30, distance: 3.3
click at [351, 33] on div "DOBS OFFICE Conference Room Immerse Rectangle Table Team View Client View Orders" at bounding box center [283, 19] width 288 height 31
click at [351, 24] on span "Client View" at bounding box center [355, 27] width 27 height 12
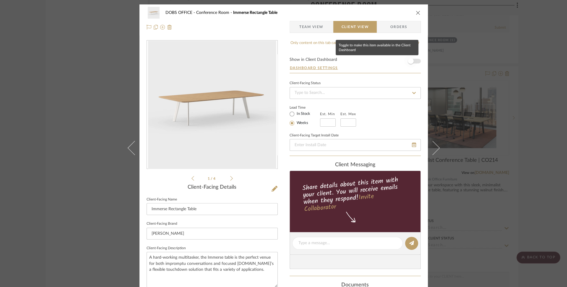
click at [408, 59] on span "button" at bounding box center [411, 61] width 6 height 6
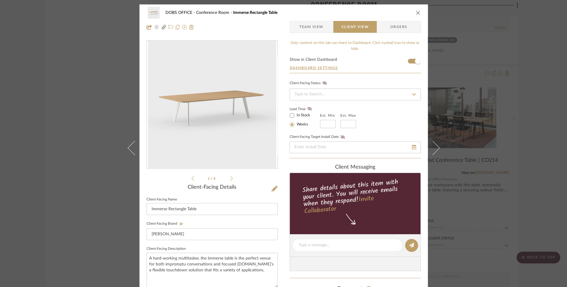
click at [421, 11] on div "DOBS OFFICE Conference Room Immerse Rectangle Table Team View Client View Orders" at bounding box center [283, 19] width 288 height 31
click at [416, 13] on icon "close" at bounding box center [418, 12] width 5 height 5
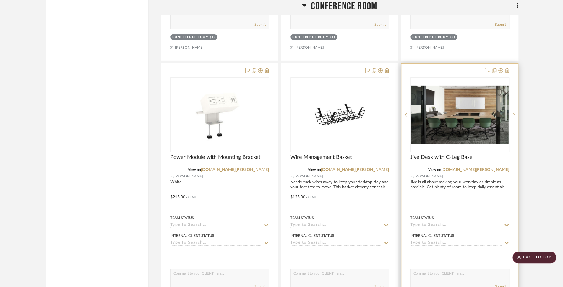
scroll to position [3064, 0]
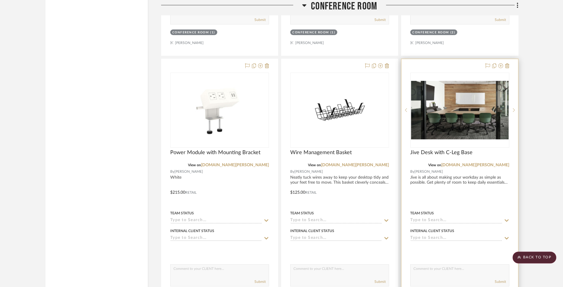
click at [453, 166] on div at bounding box center [459, 188] width 116 height 259
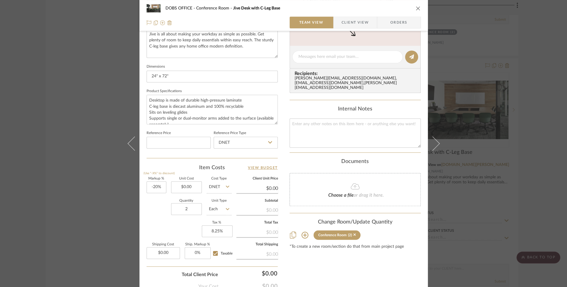
scroll to position [262, 0]
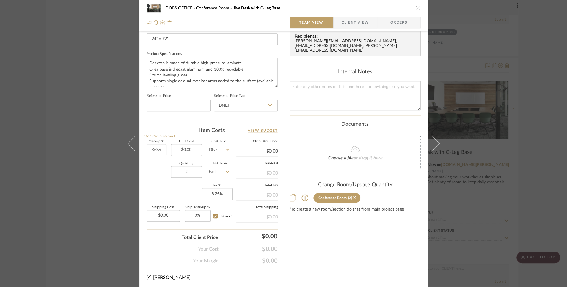
click at [416, 8] on icon "close" at bounding box center [418, 8] width 5 height 5
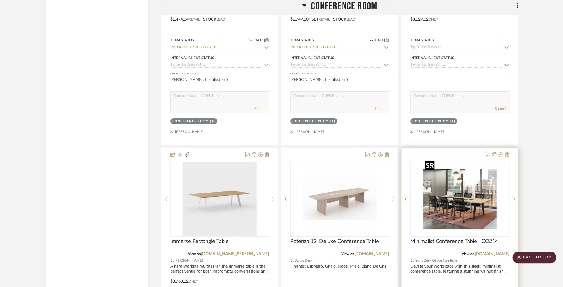
scroll to position [1519, 0]
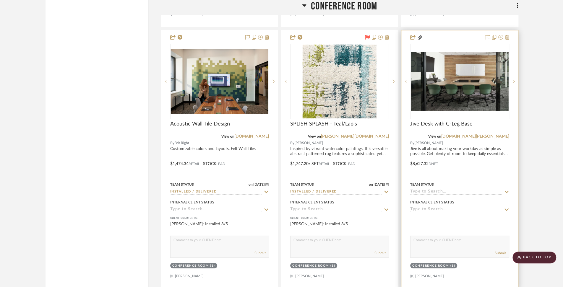
click at [431, 149] on div at bounding box center [459, 159] width 116 height 259
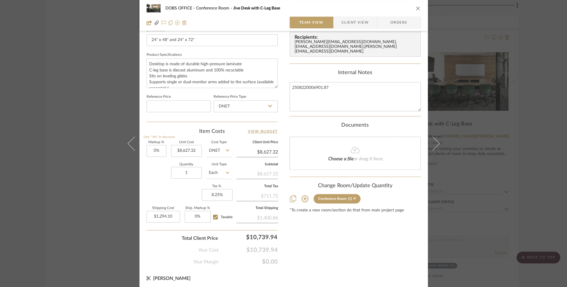
scroll to position [262, 0]
click at [350, 27] on span "Client View" at bounding box center [355, 23] width 27 height 12
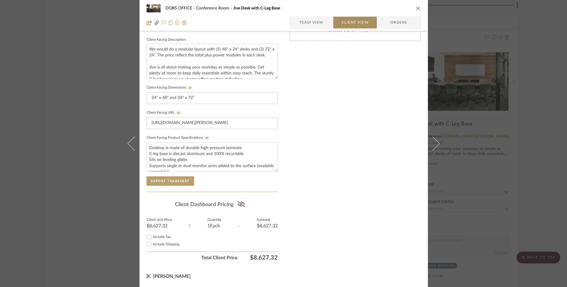
scroll to position [208, 0]
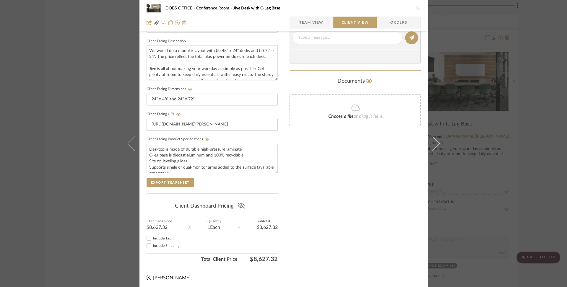
click at [243, 202] on fa-icon at bounding box center [241, 206] width 7 height 9
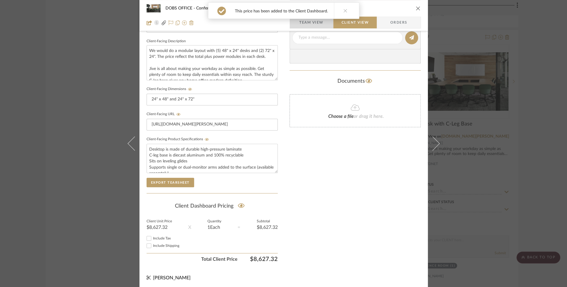
click at [312, 22] on span "Team View" at bounding box center [311, 23] width 24 height 12
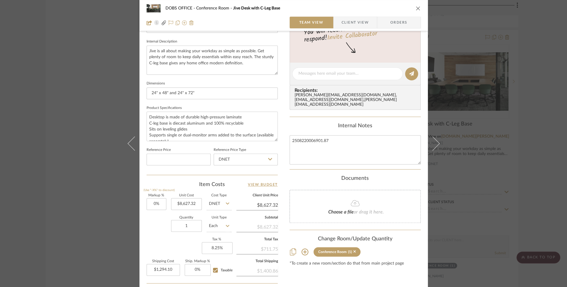
click at [416, 10] on icon "close" at bounding box center [418, 8] width 5 height 5
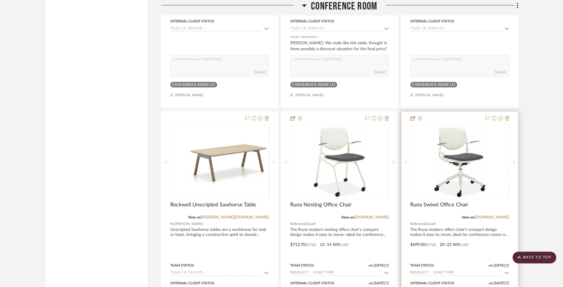
scroll to position [2406, 0]
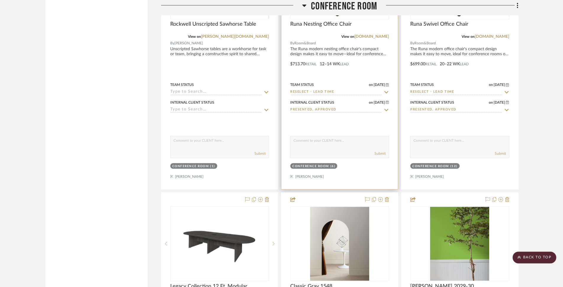
click at [363, 48] on div at bounding box center [339, 60] width 116 height 259
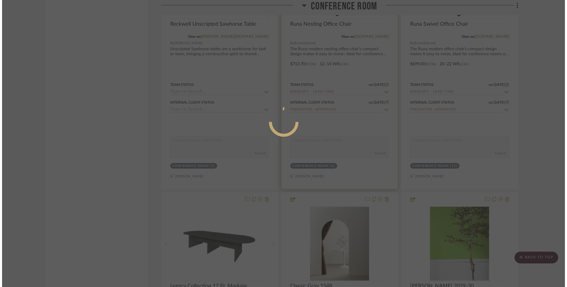
scroll to position [0, 0]
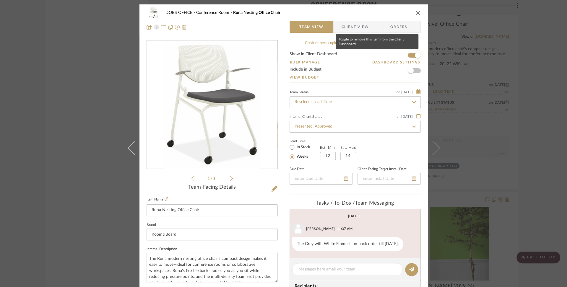
click at [415, 51] on span "button" at bounding box center [417, 55] width 13 height 13
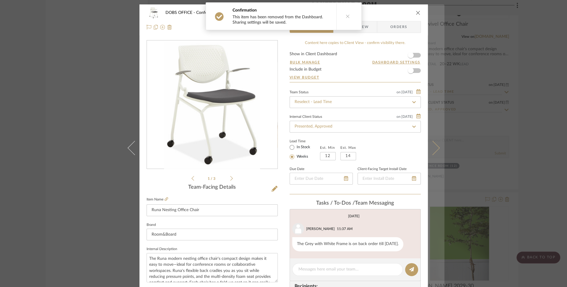
click at [430, 129] on button at bounding box center [436, 147] width 17 height 287
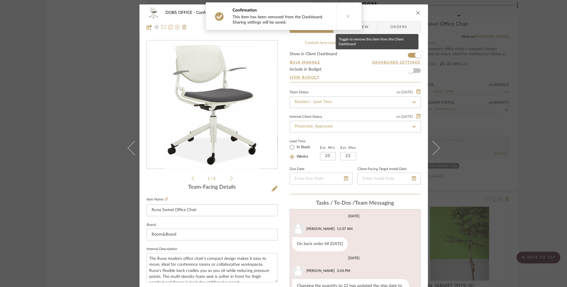
click at [411, 56] on span "button" at bounding box center [417, 55] width 13 height 13
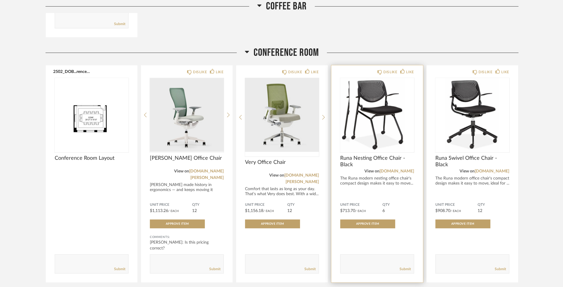
scroll to position [376, 0]
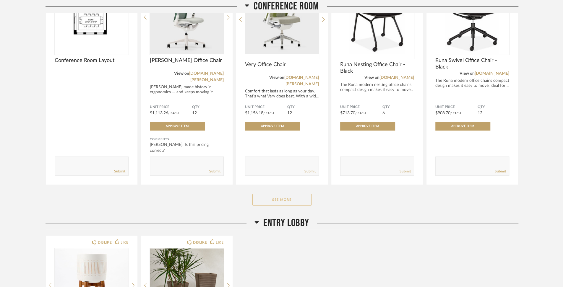
click at [305, 194] on button "See More" at bounding box center [281, 200] width 59 height 12
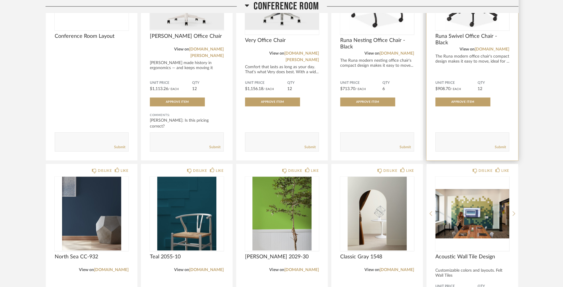
scroll to position [336, 0]
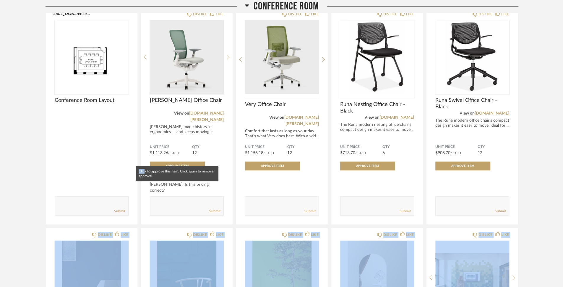
drag, startPoint x: 77, startPoint y: 226, endPoint x: 139, endPoint y: 174, distance: 81.0
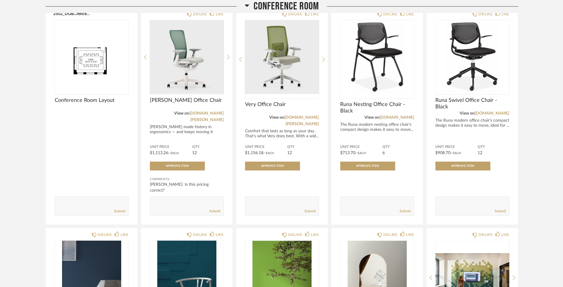
drag, startPoint x: 61, startPoint y: 229, endPoint x: 68, endPoint y: 223, distance: 9.2
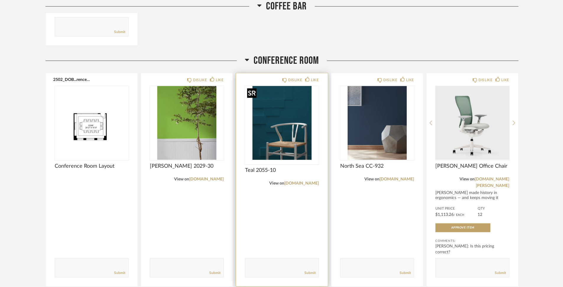
scroll to position [345, 0]
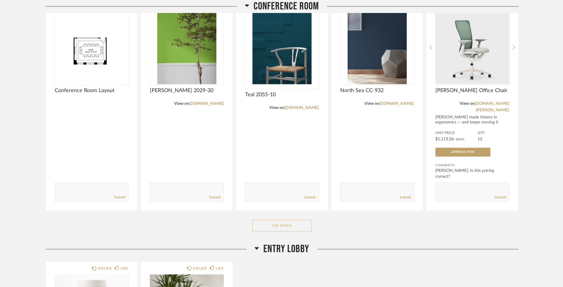
click at [293, 220] on button "See More" at bounding box center [281, 226] width 59 height 12
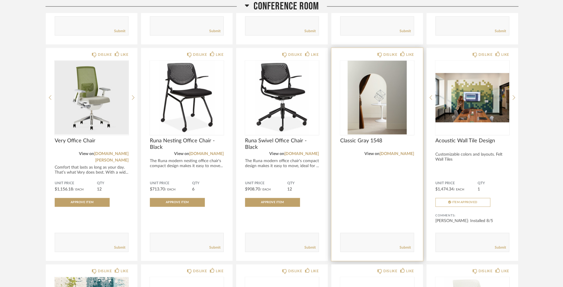
scroll to position [409, 0]
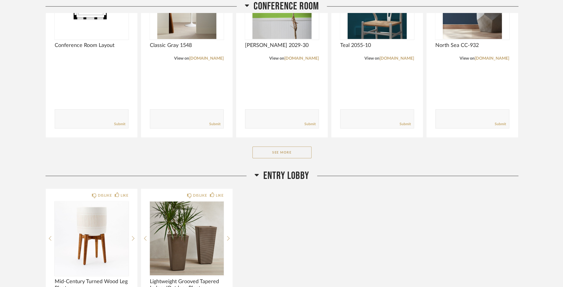
scroll to position [436, 0]
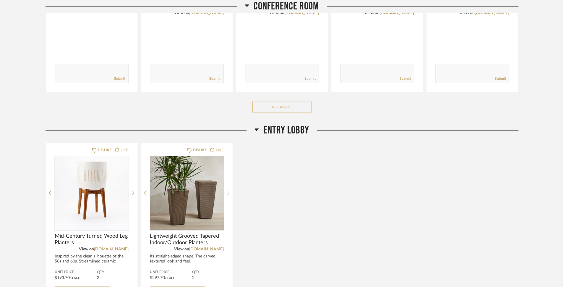
click at [283, 104] on button "See More" at bounding box center [281, 107] width 59 height 12
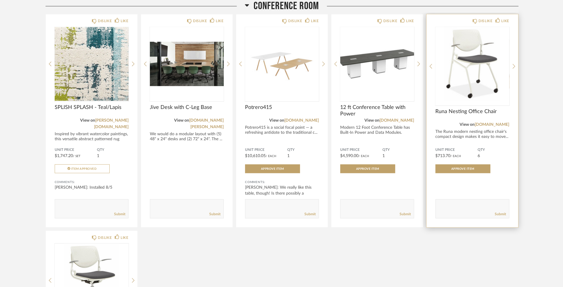
scroll to position [729, 0]
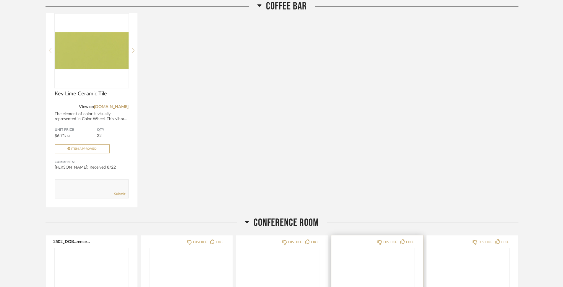
scroll to position [351, 0]
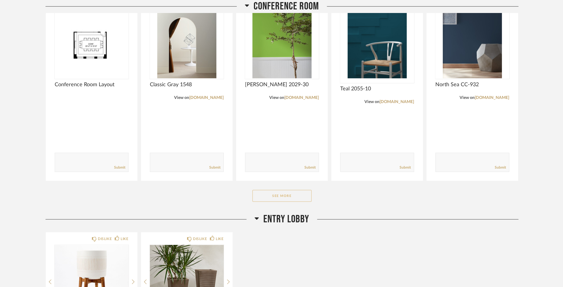
click at [289, 196] on button "See More" at bounding box center [281, 196] width 59 height 12
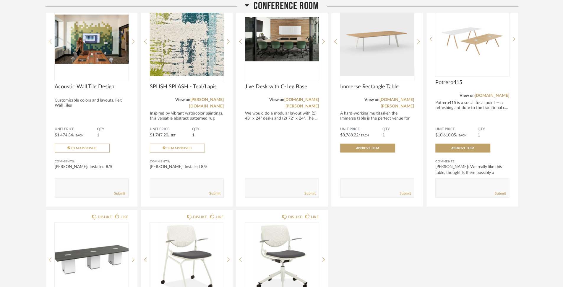
scroll to position [770, 0]
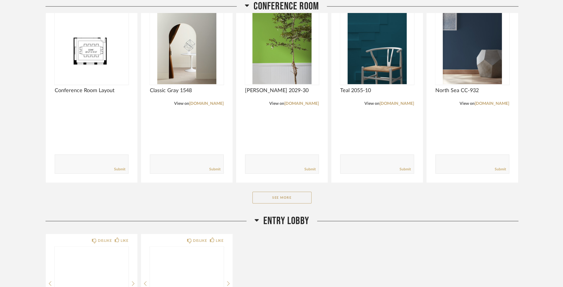
scroll to position [452, 0]
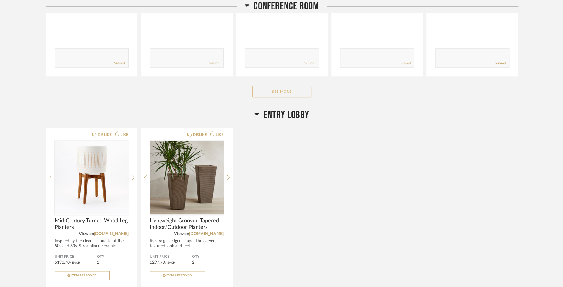
click at [286, 89] on button "See More" at bounding box center [281, 92] width 59 height 12
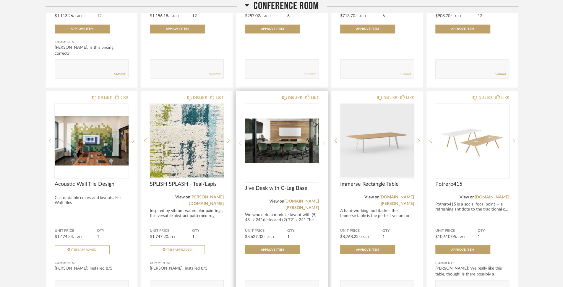
scroll to position [664, 0]
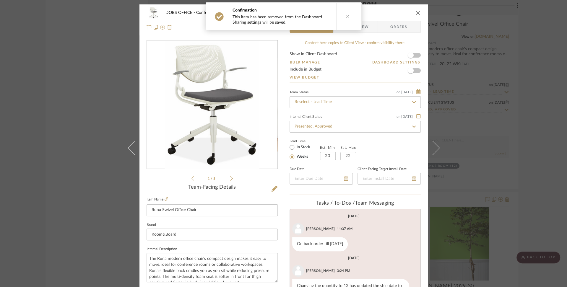
click at [416, 14] on icon "close" at bounding box center [418, 12] width 5 height 5
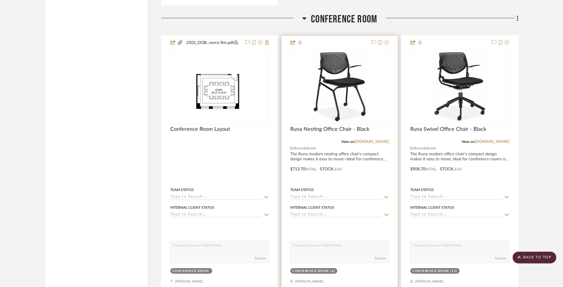
scroll to position [1195, 0]
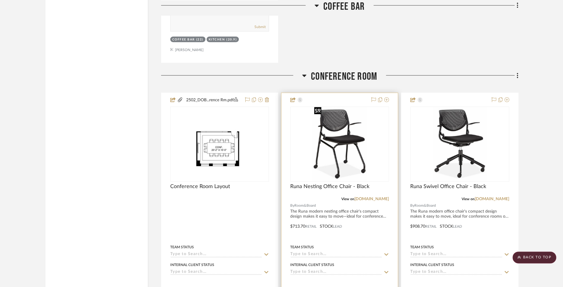
click at [366, 127] on img "0" at bounding box center [340, 144] width 56 height 74
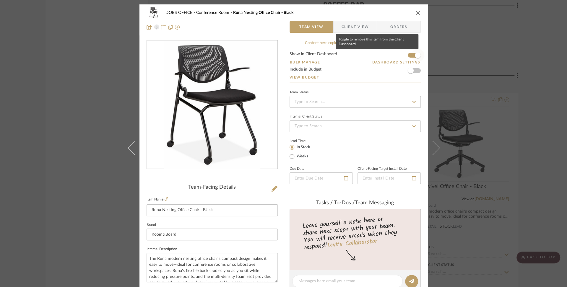
click at [412, 54] on span "button" at bounding box center [417, 55] width 13 height 13
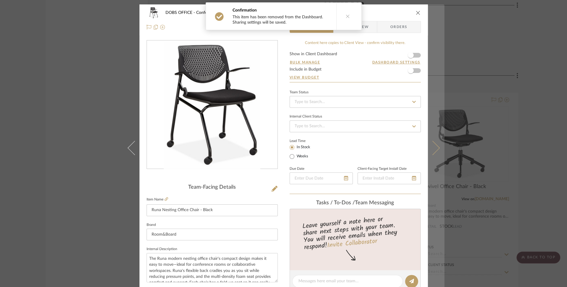
click at [430, 137] on button at bounding box center [436, 147] width 17 height 287
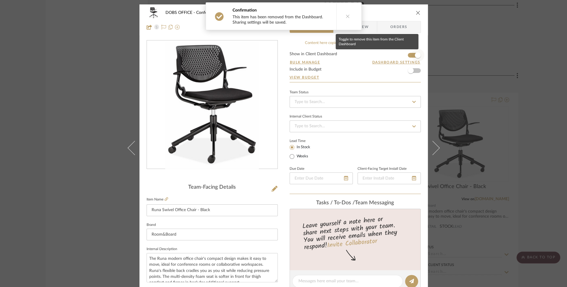
click at [415, 56] on span "button" at bounding box center [418, 55] width 6 height 6
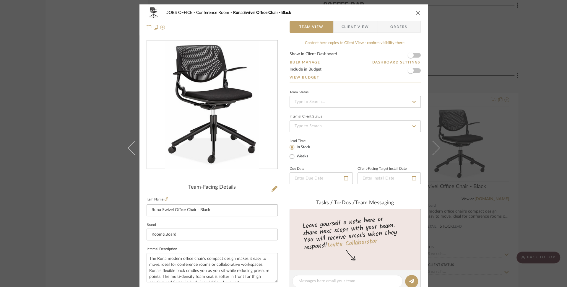
drag, startPoint x: 417, startPoint y: 13, endPoint x: 441, endPoint y: 32, distance: 30.9
click at [417, 13] on icon "close" at bounding box center [418, 12] width 5 height 5
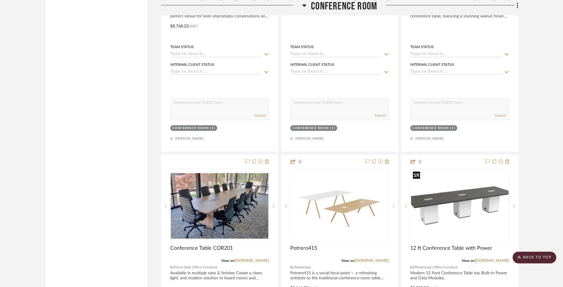
scroll to position [1948, 0]
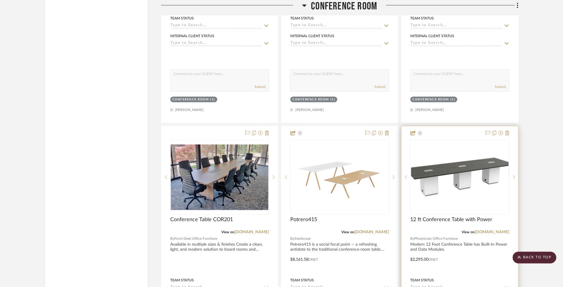
click at [463, 132] on div at bounding box center [459, 255] width 116 height 259
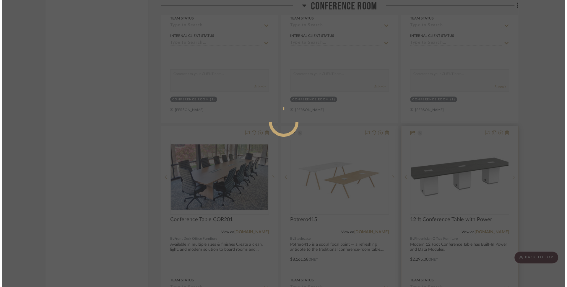
scroll to position [0, 0]
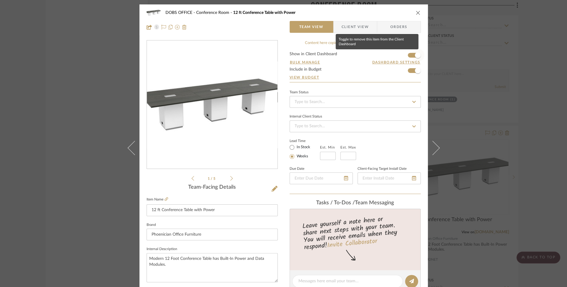
drag, startPoint x: 417, startPoint y: 55, endPoint x: 413, endPoint y: 55, distance: 3.9
click at [417, 55] on span "button" at bounding box center [418, 55] width 6 height 6
click at [416, 12] on icon "close" at bounding box center [418, 12] width 5 height 5
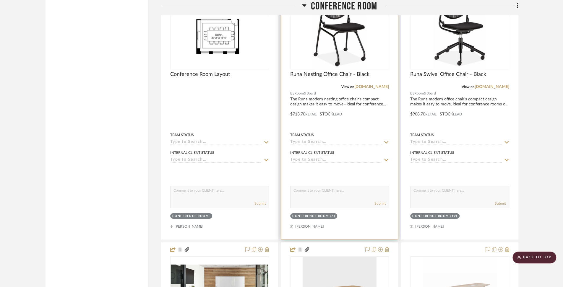
scroll to position [1275, 0]
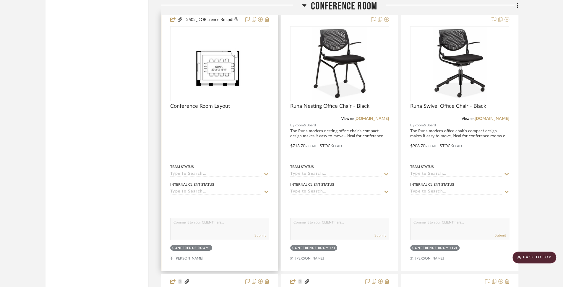
drag, startPoint x: 226, startPoint y: 158, endPoint x: 219, endPoint y: 18, distance: 140.5
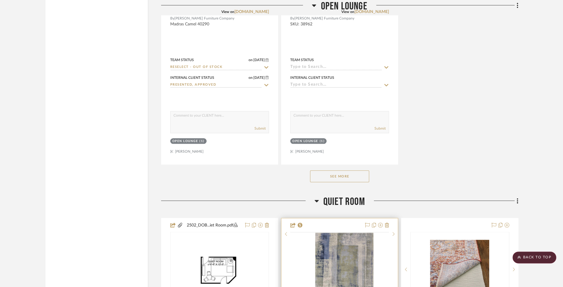
scroll to position [5623, 0]
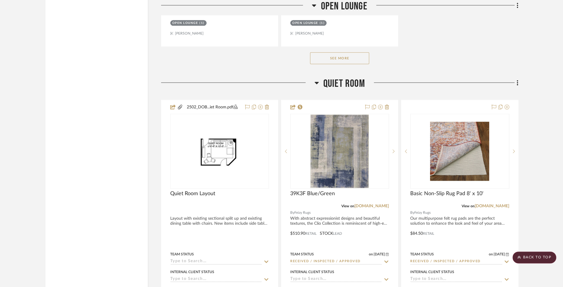
click at [344, 52] on button "See More" at bounding box center [339, 58] width 59 height 12
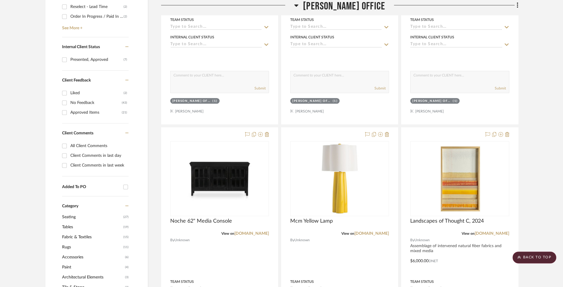
scroll to position [0, 0]
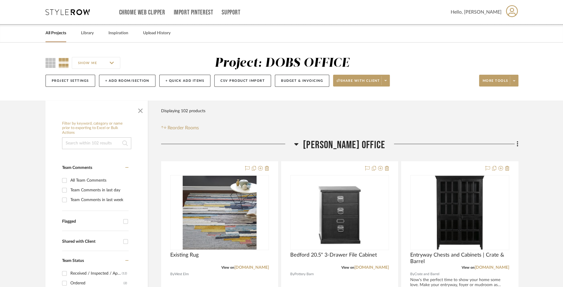
click at [54, 35] on link "All Projects" at bounding box center [56, 33] width 21 height 8
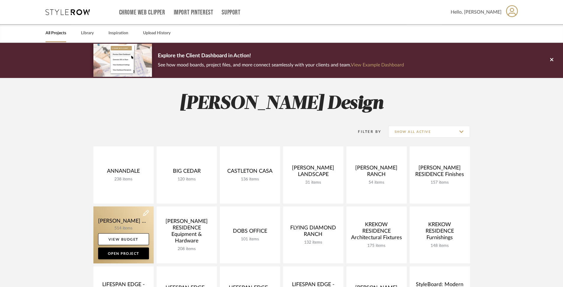
click at [117, 223] on link at bounding box center [123, 235] width 60 height 57
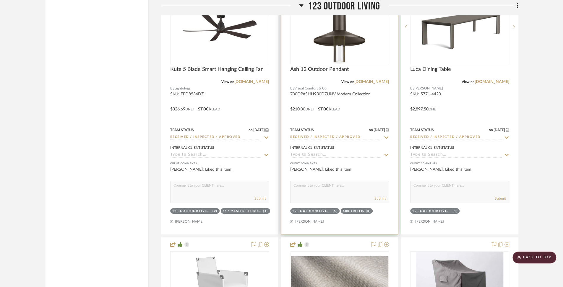
scroll to position [8040, 0]
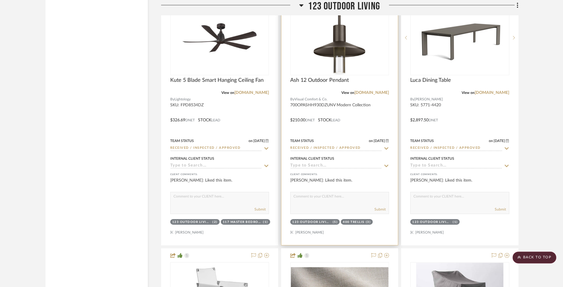
click at [329, 106] on div at bounding box center [339, 116] width 116 height 259
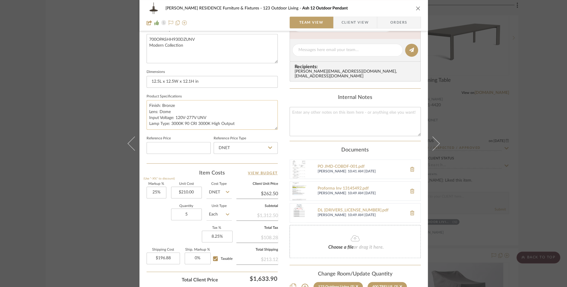
scroll to position [220, 0]
click at [184, 123] on textarea "Finish: Bronze Lens: Dome Input Voltage: 120V-277V UNV Lamp Type: 3000K 90 CRI …" at bounding box center [212, 114] width 131 height 29
drag, startPoint x: 169, startPoint y: 123, endPoint x: 194, endPoint y: 124, distance: 24.8
click at [194, 124] on textarea "Finish: Bronze Lens: Dome Input Voltage: 120V-277V UNV Lamp Type: 3000K 90 CRI …" at bounding box center [212, 114] width 131 height 29
click at [248, 121] on textarea "Finish: Bronze Lens: Dome Input Voltage: 120V-277V UNV Lamp Type: 3000K 90 CRI …" at bounding box center [212, 114] width 131 height 29
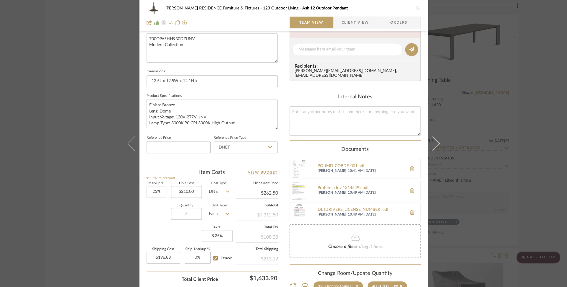
click at [413, 6] on div "COBLE RESIDENCE Furniture & Fixtures 123 Outdoor Living Ash 12 Outdoor Pendant" at bounding box center [284, 8] width 274 height 12
click at [416, 7] on icon "close" at bounding box center [418, 8] width 5 height 5
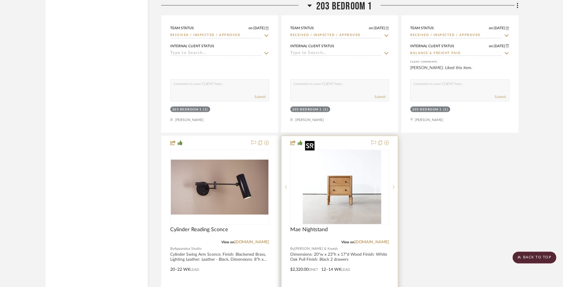
scroll to position [10981, 0]
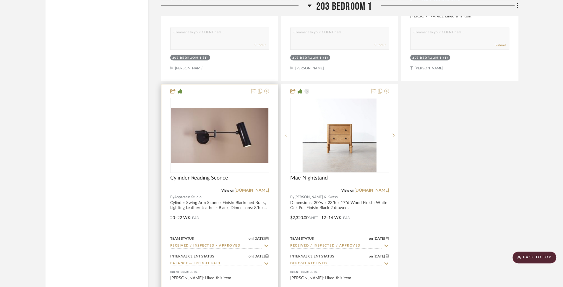
click at [237, 194] on div at bounding box center [219, 214] width 116 height 259
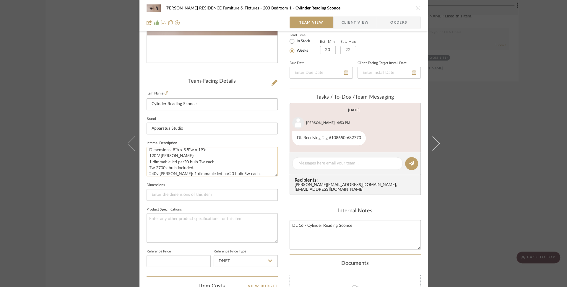
scroll to position [23, 0]
click at [150, 158] on textarea "Cylinder Swing Arm Sconce. Finish: Blackened Brass, Lighting Leather: Leather -…" at bounding box center [212, 161] width 131 height 29
drag, startPoint x: 147, startPoint y: 159, endPoint x: 195, endPoint y: 168, distance: 49.3
click at [195, 168] on textarea "Cylinder Swing Arm Sconce. Finish: Blackened Brass, Lighting Leather: Leather -…" at bounding box center [212, 161] width 131 height 29
click at [416, 7] on icon "close" at bounding box center [418, 8] width 5 height 5
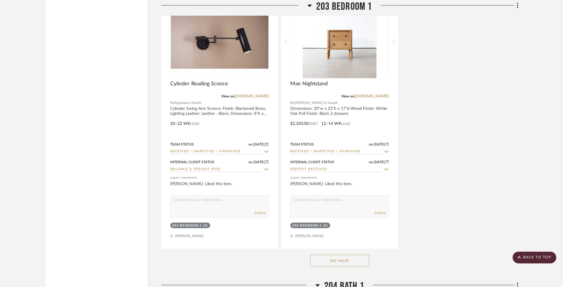
scroll to position [11111, 0]
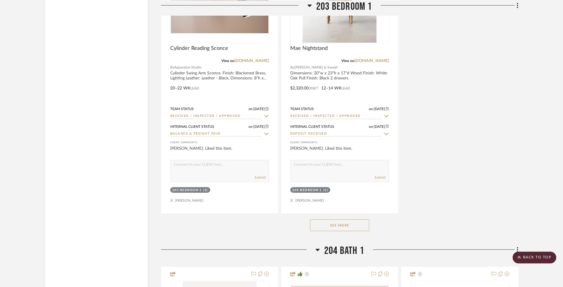
click at [319, 220] on button "See More" at bounding box center [339, 226] width 59 height 12
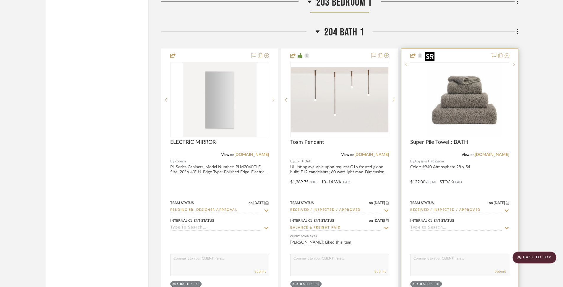
scroll to position [12126, 0]
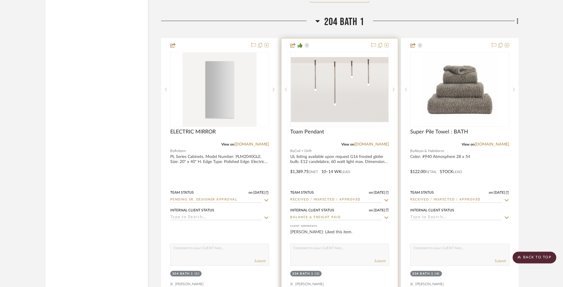
click at [356, 142] on div at bounding box center [339, 167] width 116 height 259
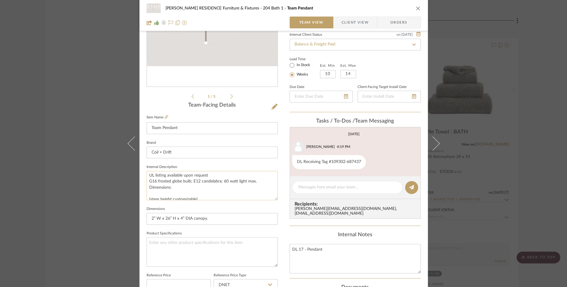
scroll to position [1, 0]
click at [155, 181] on textarea "UL listing available upon request G16 frosted globe bulb; E12 candelabra; 60 wa…" at bounding box center [212, 185] width 131 height 29
drag, startPoint x: 147, startPoint y: 180, endPoint x: 262, endPoint y: 183, distance: 114.7
click at [262, 183] on textarea "UL listing available upon request G16 frosted globe bulb; E12 candelabra; 60 wa…" at bounding box center [212, 185] width 131 height 29
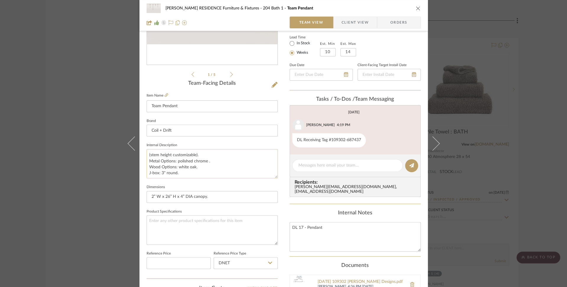
scroll to position [111, 0]
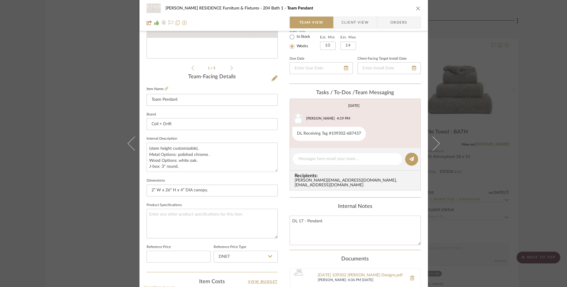
click at [416, 7] on icon "close" at bounding box center [418, 8] width 5 height 5
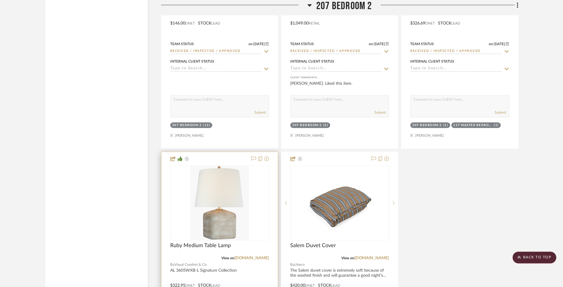
scroll to position [14212, 0]
click at [205, 251] on div at bounding box center [219, 281] width 116 height 259
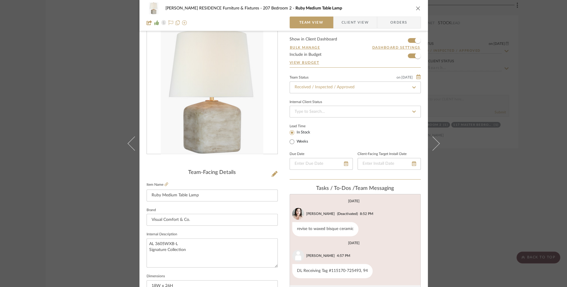
scroll to position [17, 0]
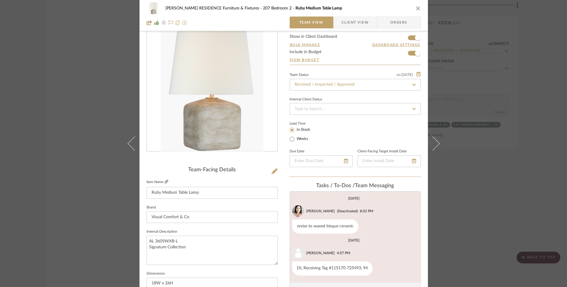
click at [166, 181] on icon at bounding box center [167, 182] width 4 height 4
click at [165, 180] on icon at bounding box center [167, 182] width 4 height 4
click at [417, 10] on icon "close" at bounding box center [418, 8] width 5 height 5
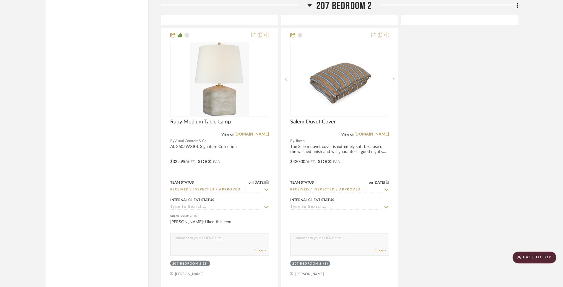
scroll to position [14393, 0]
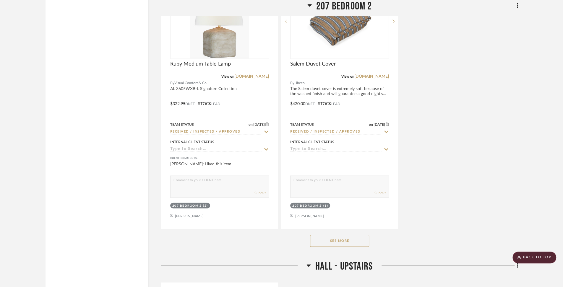
click at [348, 235] on button "See More" at bounding box center [339, 241] width 59 height 12
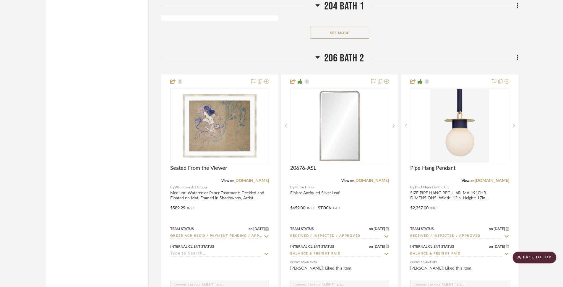
scroll to position [12864, 0]
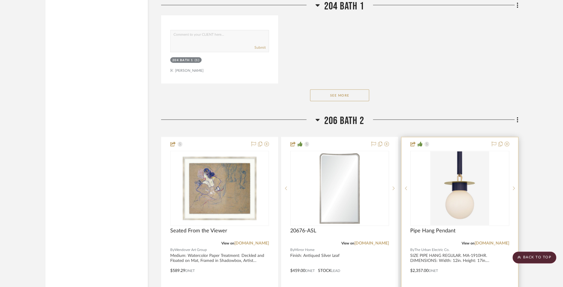
click at [468, 240] on div at bounding box center [459, 266] width 116 height 259
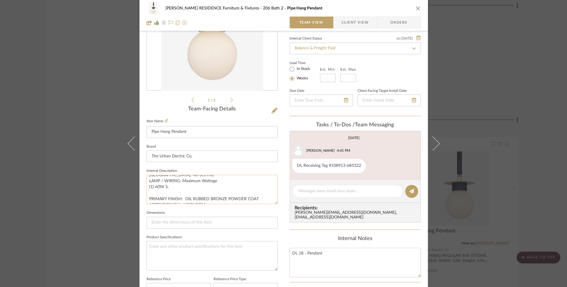
scroll to position [39, 0]
click at [167, 190] on textarea "SIZE PIPE HANG REGULAR. MA-1910HR. DIMENSIONS: Width: 12in. Height: 17in. MOUNT…" at bounding box center [212, 189] width 131 height 29
drag, startPoint x: 167, startPoint y: 189, endPoint x: 140, endPoint y: 189, distance: 26.6
click at [140, 189] on div "COBLE RESIDENCE Furniture & Fixtures 206 Bath 2 Pipe Hang Pendant Team View Cli…" at bounding box center [283, 199] width 288 height 546
click at [417, 6] on button "close" at bounding box center [418, 8] width 5 height 5
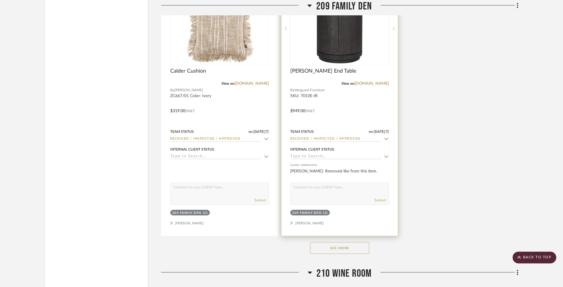
scroll to position [16058, 0]
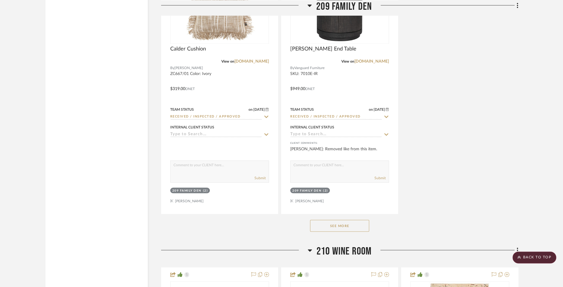
click at [321, 220] on button "See More" at bounding box center [339, 226] width 59 height 12
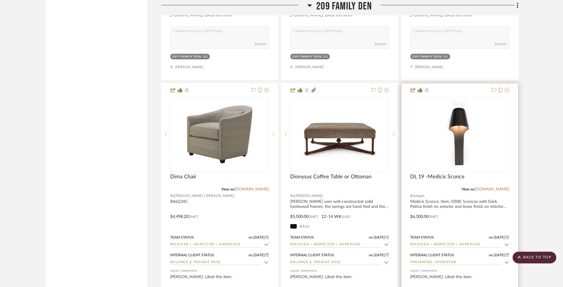
scroll to position [16745, 0]
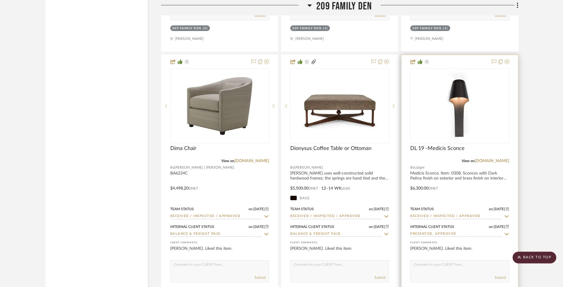
click at [431, 154] on div at bounding box center [459, 184] width 116 height 259
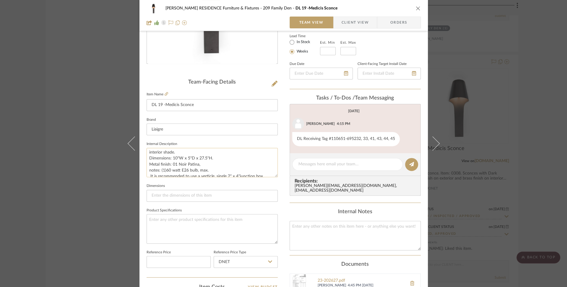
scroll to position [24, 0]
click at [204, 163] on textarea "Medicis Sconce. Item: 0308. Sconces with Dark Patina finish on exterior and bra…" at bounding box center [212, 162] width 131 height 29
drag, startPoint x: 208, startPoint y: 166, endPoint x: 160, endPoint y: 166, distance: 48.2
click at [160, 166] on textarea "Medicis Sconce. Item: 0308. Sconces with Dark Patina finish on exterior and bra…" at bounding box center [212, 162] width 131 height 29
click at [416, 9] on icon "close" at bounding box center [418, 8] width 5 height 5
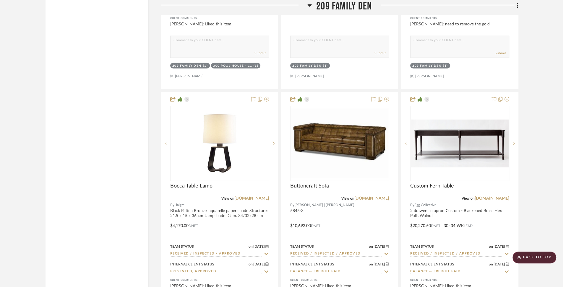
scroll to position [16438, 0]
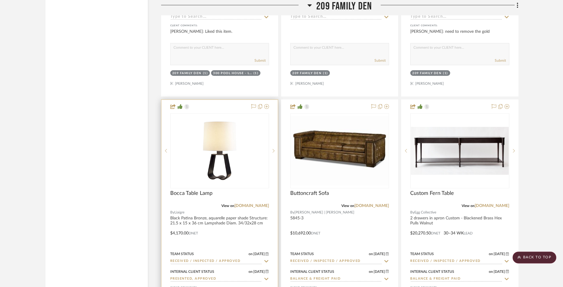
click at [241, 192] on div at bounding box center [219, 229] width 116 height 259
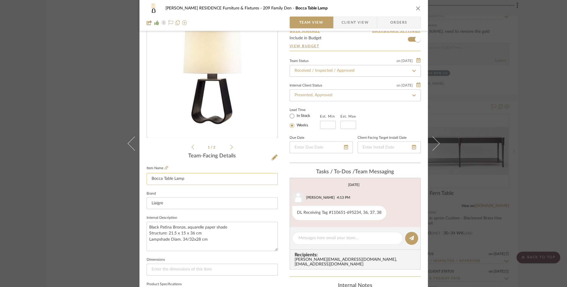
scroll to position [43, 0]
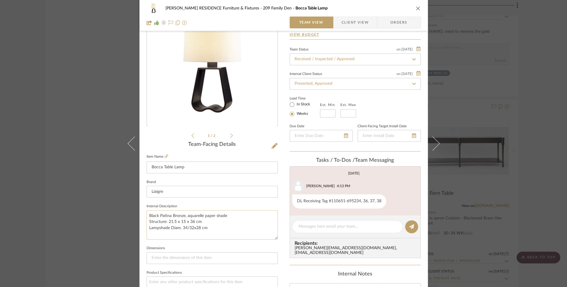
drag, startPoint x: 206, startPoint y: 227, endPoint x: 170, endPoint y: 230, distance: 36.4
click at [170, 230] on textarea "Black Patina Bronze, aquarelle paper shade Structure: 21.5 x 15 x 36 cm Lampsha…" at bounding box center [212, 224] width 131 height 29
click at [214, 225] on textarea "Black Patina Bronze, aquarelle paper shade Structure: 21.5 x 15 x 36 cm Lampsha…" at bounding box center [212, 224] width 131 height 29
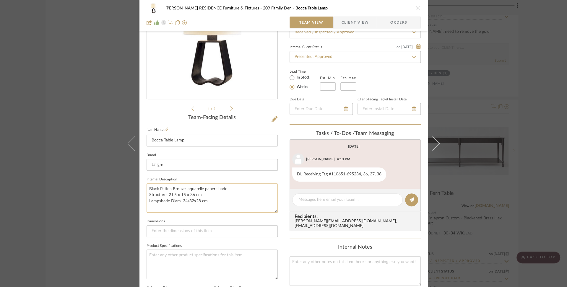
scroll to position [79, 0]
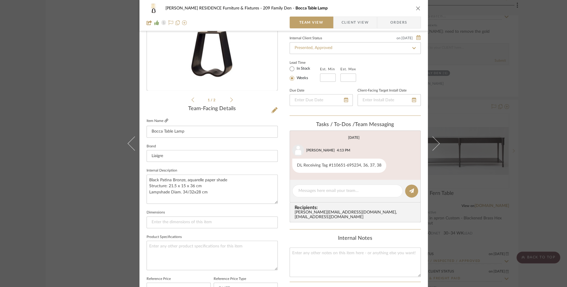
click at [165, 122] on icon at bounding box center [167, 121] width 4 height 4
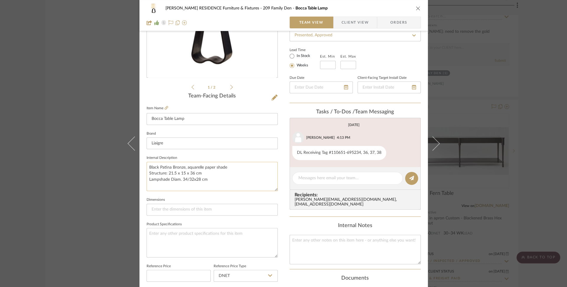
scroll to position [96, 0]
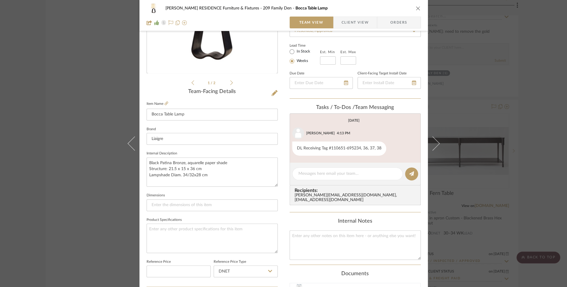
click at [417, 10] on icon "close" at bounding box center [418, 8] width 5 height 5
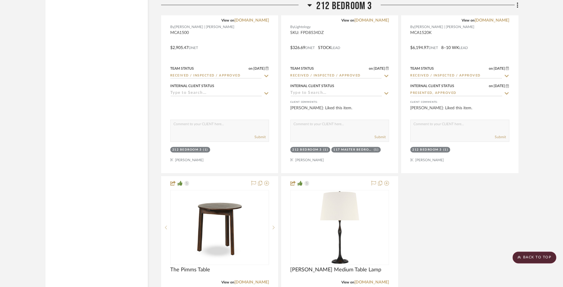
scroll to position [19144, 0]
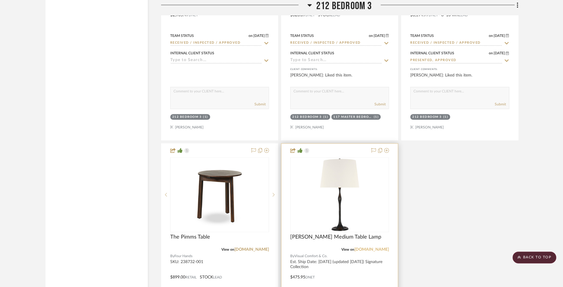
click at [363, 248] on link "[DOMAIN_NAME]" at bounding box center [371, 250] width 35 height 4
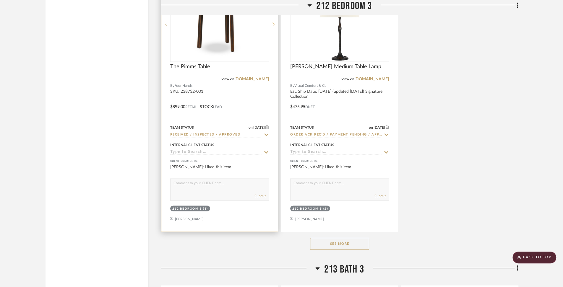
scroll to position [19343, 0]
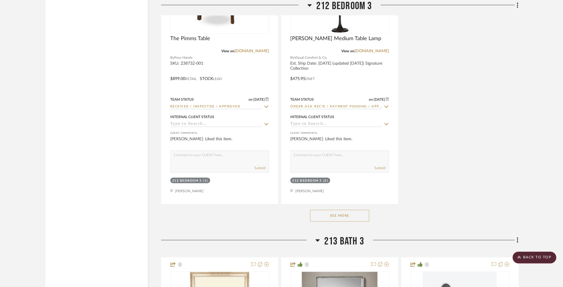
click at [346, 210] on button "See More" at bounding box center [339, 216] width 59 height 12
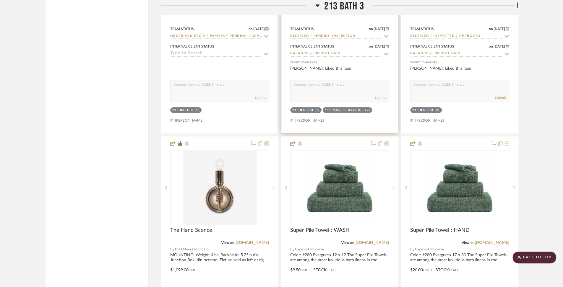
scroll to position [20537, 0]
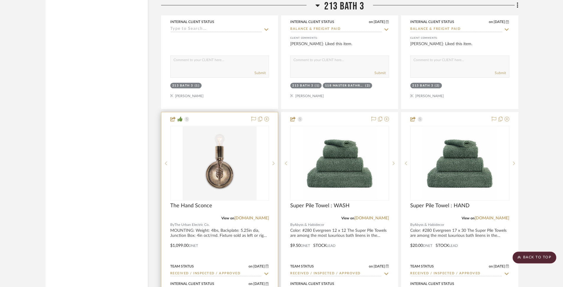
click at [221, 204] on div at bounding box center [219, 241] width 116 height 259
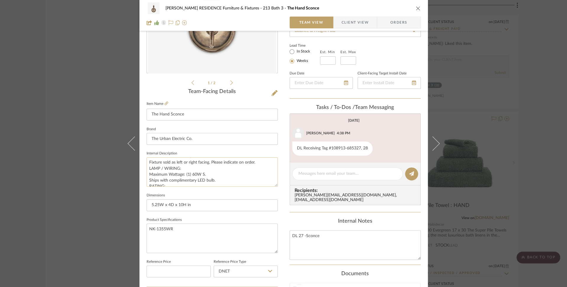
scroll to position [22, 0]
click at [203, 175] on textarea "MOUNTING: Weight: 4lbs, Backplate: 5.25in dia, Junction Box: 4in oct/rnd. Fixtu…" at bounding box center [212, 172] width 131 height 29
drag, startPoint x: 205, startPoint y: 177, endPoint x: 184, endPoint y: 177, distance: 21.3
click at [184, 177] on textarea "MOUNTING: Weight: 4lbs, Backplate: 5.25in dia, Junction Box: 4in oct/rnd. Fixtu…" at bounding box center [212, 172] width 131 height 29
click at [416, 8] on icon "close" at bounding box center [418, 8] width 5 height 5
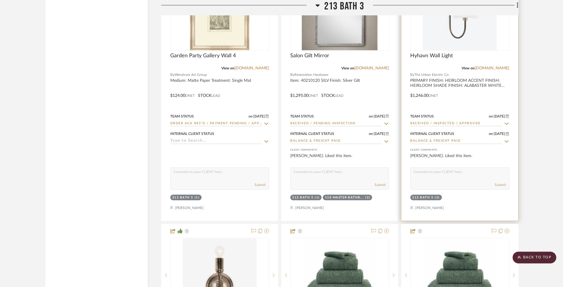
scroll to position [20377, 0]
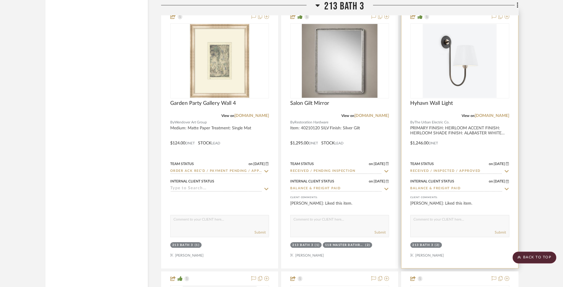
click at [447, 103] on div at bounding box center [459, 139] width 116 height 259
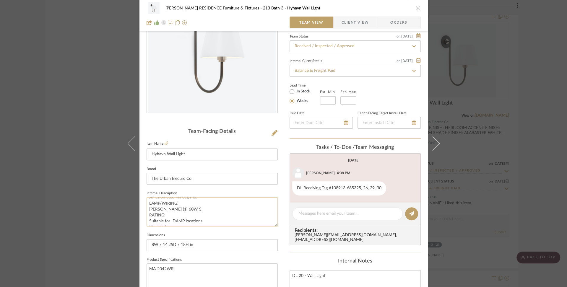
scroll to position [27, 0]
drag, startPoint x: 195, startPoint y: 210, endPoint x: 171, endPoint y: 212, distance: 23.7
click at [171, 212] on textarea "PRIMARY FINISH: HEIRLOOM ACCENT FINISH: HEIRLOOM SHADE FINISH: ALABASTER WHITE …" at bounding box center [212, 211] width 131 height 29
click at [165, 144] on icon at bounding box center [167, 144] width 4 height 4
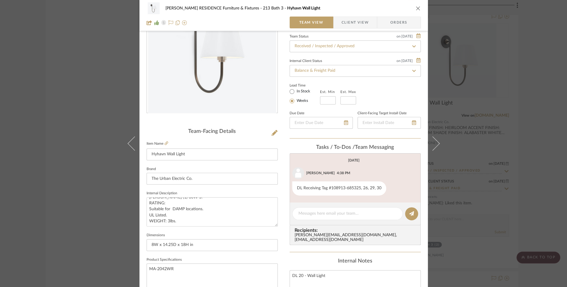
click at [417, 8] on icon "close" at bounding box center [418, 8] width 5 height 5
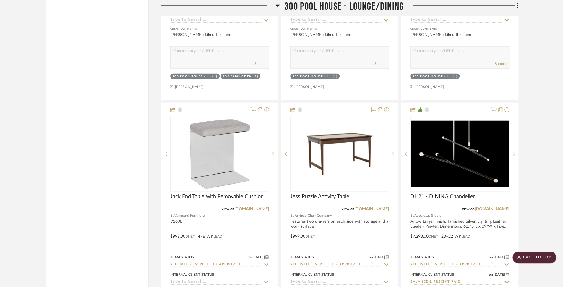
scroll to position [21383, 0]
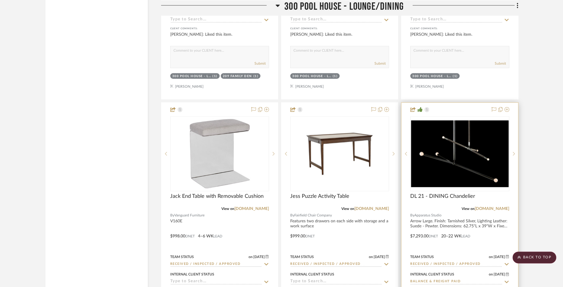
click at [448, 189] on div at bounding box center [459, 232] width 116 height 259
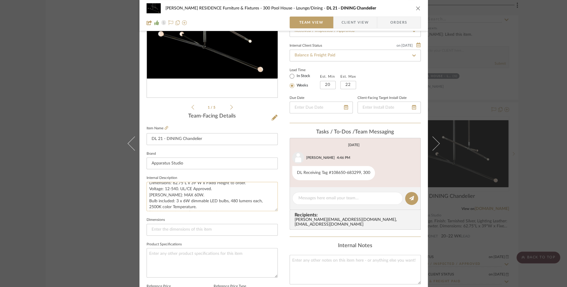
scroll to position [27, 0]
click at [200, 201] on textarea "Arrow Large. Finish: Tarnished Silver, Lighting Leather: Suede - Pewter. Dimens…" at bounding box center [212, 196] width 131 height 29
drag, startPoint x: 189, startPoint y: 195, endPoint x: 196, endPoint y: 199, distance: 8.2
click at [196, 199] on textarea "Arrow Large. Finish: Tarnished Silver, Lighting Leather: Suede - Pewter. Dimens…" at bounding box center [212, 196] width 131 height 29
drag, startPoint x: 160, startPoint y: 203, endPoint x: 207, endPoint y: 198, distance: 46.7
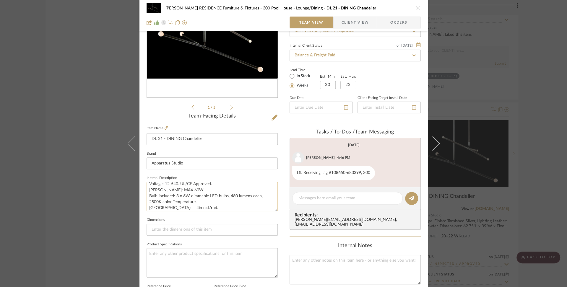
click at [207, 198] on textarea "Arrow Large. Finish: Tarnished Silver, Lighting Leather: Suede - Pewter. Dimens…" at bounding box center [212, 196] width 131 height 29
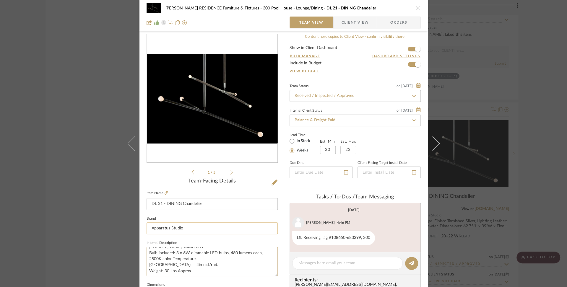
scroll to position [7, 0]
click at [417, 8] on icon "close" at bounding box center [418, 8] width 5 height 5
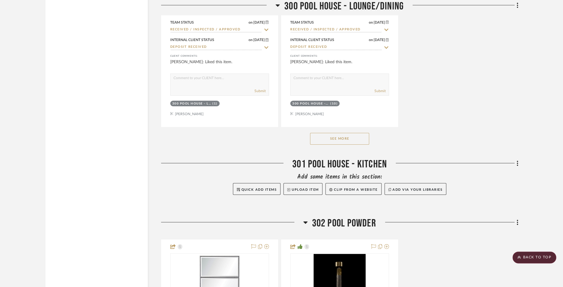
scroll to position [21888, 0]
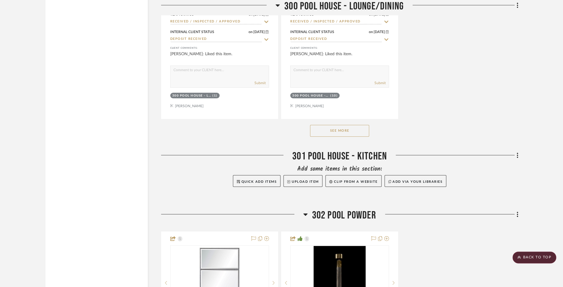
click at [351, 125] on button "See More" at bounding box center [339, 131] width 59 height 12
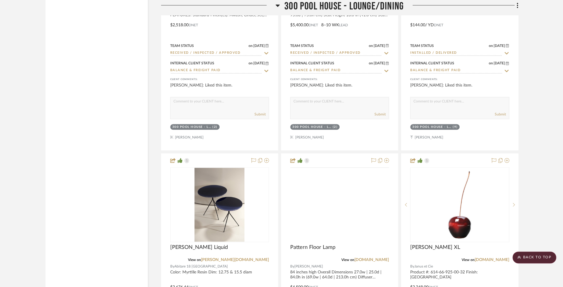
scroll to position [22693, 0]
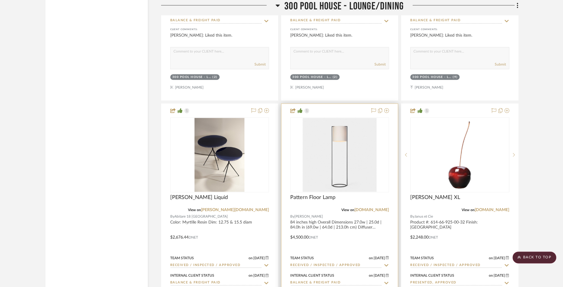
click at [376, 183] on div at bounding box center [339, 233] width 116 height 259
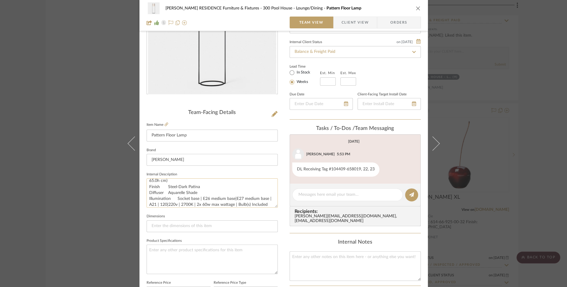
scroll to position [30, 0]
click at [195, 202] on textarea "84 inches high Overall Dimensions 27.0w | 25.0d | 84.0h in (69.0w | 64.0d | 213…" at bounding box center [212, 193] width 131 height 29
drag, startPoint x: 194, startPoint y: 202, endPoint x: 231, endPoint y: 203, distance: 36.7
click at [231, 203] on textarea "84 inches high Overall Dimensions 27.0w | 25.0d | 84.0h in (69.0w | 64.0d | 213…" at bounding box center [212, 193] width 131 height 29
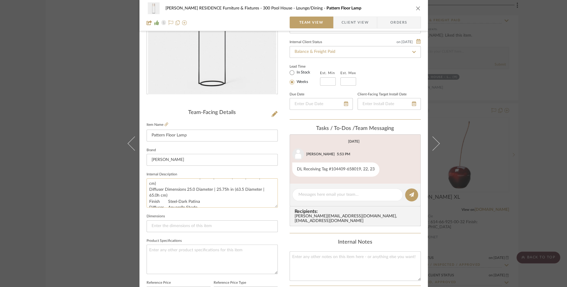
click at [222, 189] on textarea "84 inches high Overall Dimensions 27.0w | 25.0d | 84.0h in (69.0w | 64.0d | 213…" at bounding box center [212, 193] width 131 height 29
drag, startPoint x: 231, startPoint y: 189, endPoint x: 189, endPoint y: 190, distance: 41.4
click at [189, 190] on textarea "84 inches high Overall Dimensions 27.0w | 25.0d | 84.0h in (69.0w | 64.0d | 213…" at bounding box center [212, 193] width 131 height 29
click at [416, 9] on icon "close" at bounding box center [418, 8] width 5 height 5
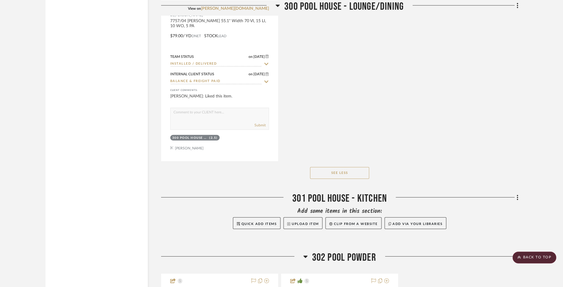
scroll to position [23290, 0]
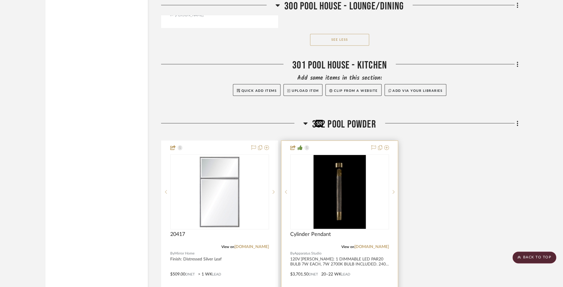
click at [352, 186] on img "0" at bounding box center [340, 192] width 52 height 74
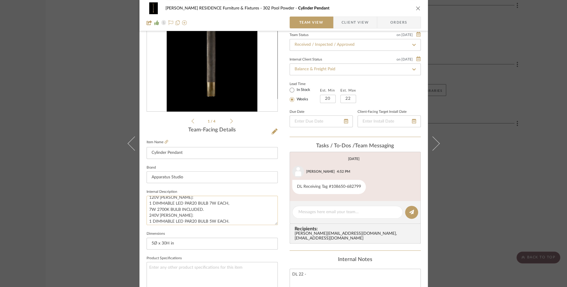
scroll to position [5, 0]
click at [170, 210] on textarea "120V LAMPING: 1 DIMMABLE LED PAR20 BULB 7W EACH, 7W 2700K BULB INCLUDED. 240V L…" at bounding box center [212, 210] width 131 height 29
drag, startPoint x: 167, startPoint y: 209, endPoint x: 145, endPoint y: 204, distance: 22.7
click at [147, 204] on textarea "120V LAMPING: 1 DIMMABLE LED PAR20 BULB 7W EACH, 7W 2700K BULB INCLUDED. 240V L…" at bounding box center [212, 210] width 131 height 29
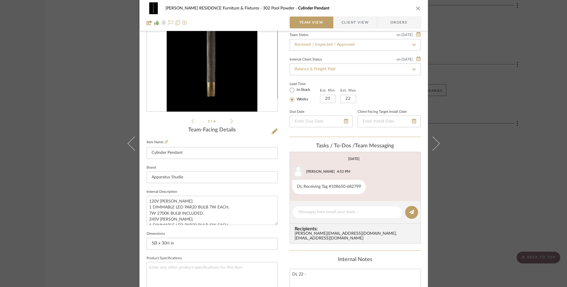
click at [416, 8] on icon "close" at bounding box center [418, 8] width 5 height 5
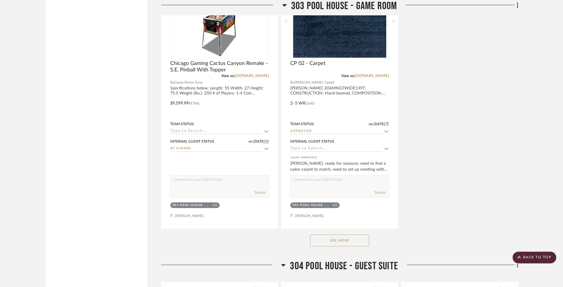
scroll to position [24276, 0]
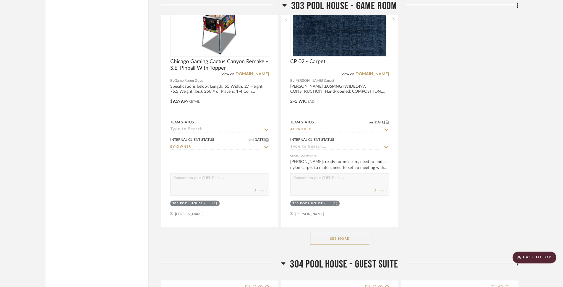
click at [352, 233] on button "See More" at bounding box center [339, 239] width 59 height 12
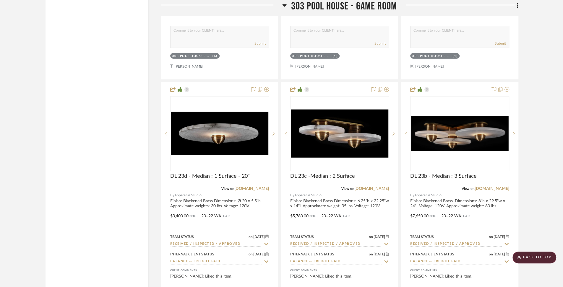
scroll to position [24745, 0]
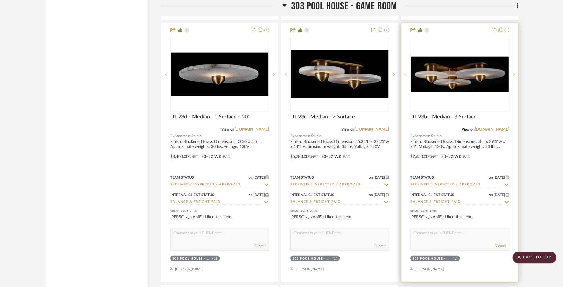
click at [432, 100] on div at bounding box center [459, 152] width 116 height 259
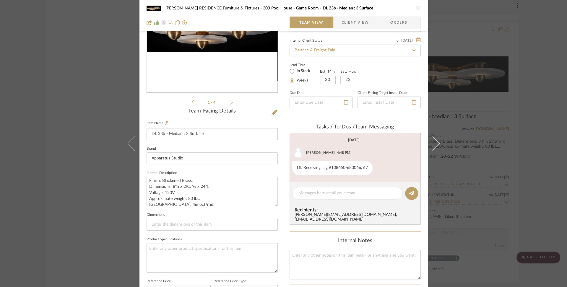
scroll to position [0, 0]
click at [416, 7] on icon "close" at bounding box center [418, 8] width 5 height 5
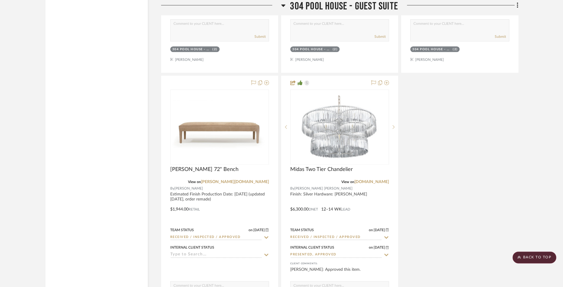
scroll to position [25808, 0]
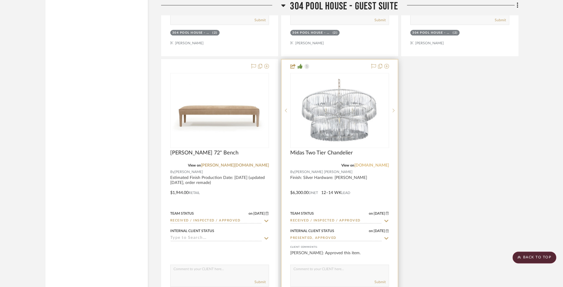
click at [374, 163] on link "fisherweisman.com" at bounding box center [371, 165] width 35 height 4
click at [336, 151] on div at bounding box center [339, 188] width 116 height 259
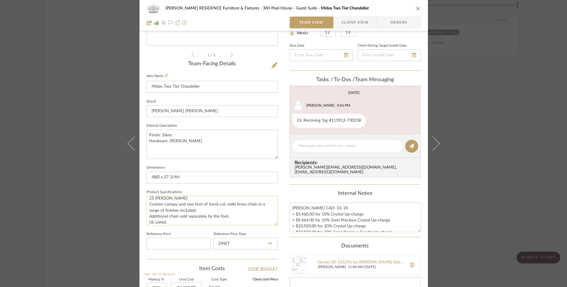
scroll to position [0, 0]
click at [416, 8] on icon "close" at bounding box center [418, 8] width 5 height 5
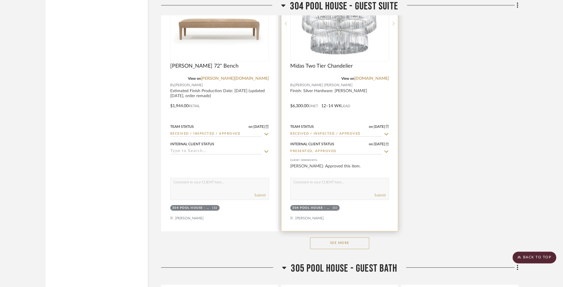
scroll to position [25991, 0]
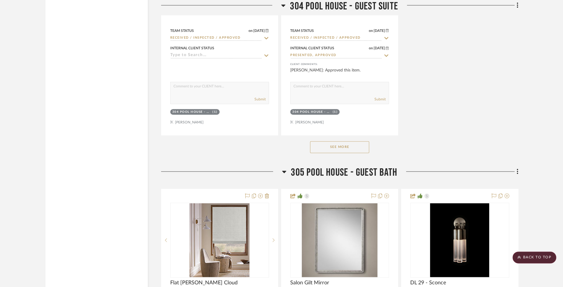
click at [359, 141] on button "See More" at bounding box center [339, 147] width 59 height 12
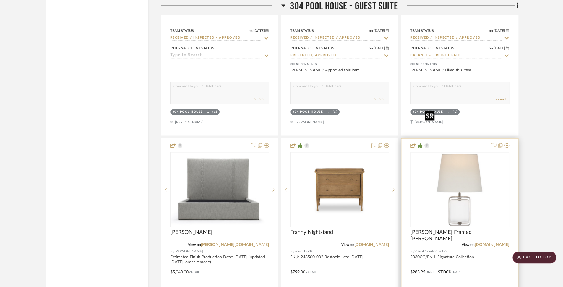
click at [0, 0] on img at bounding box center [0, 0] width 0 height 0
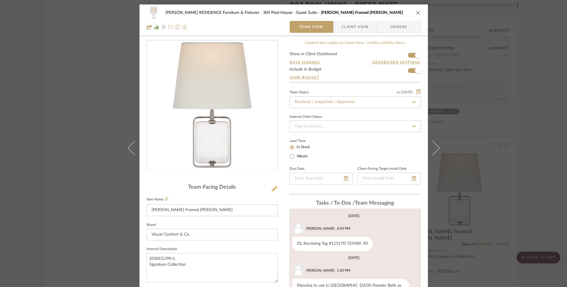
scroll to position [124, 0]
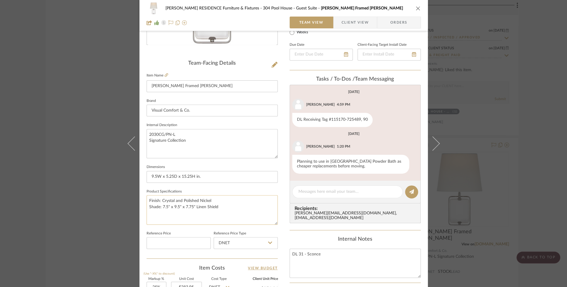
drag, startPoint x: 192, startPoint y: 206, endPoint x: 161, endPoint y: 207, distance: 31.6
click at [161, 207] on textarea "Finish: Crystal and Polished Nickel Shade: 7.5" x 9.5" x 7.75" Linen Shield" at bounding box center [212, 209] width 131 height 29
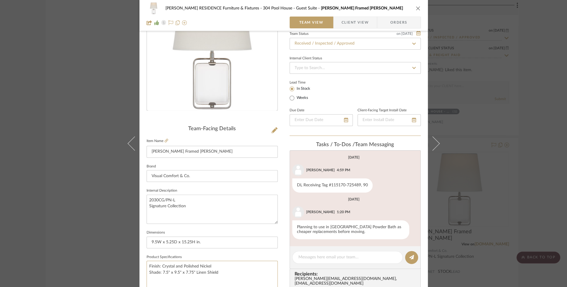
scroll to position [85, 0]
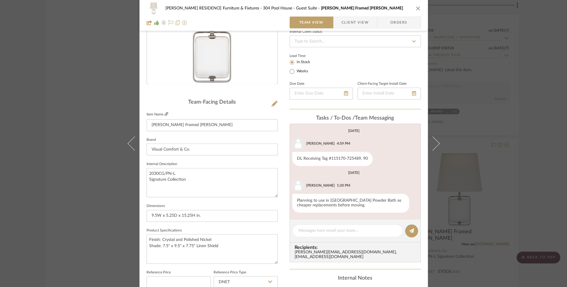
click at [165, 113] on icon at bounding box center [167, 114] width 4 height 4
click at [416, 9] on icon "close" at bounding box center [418, 8] width 5 height 5
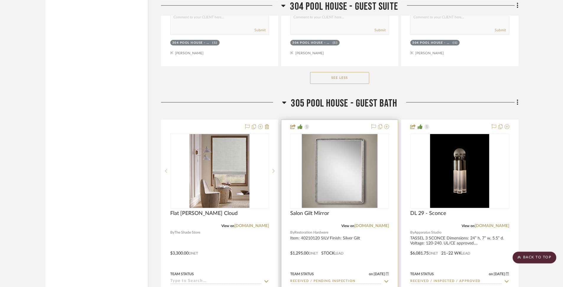
scroll to position [26857, 0]
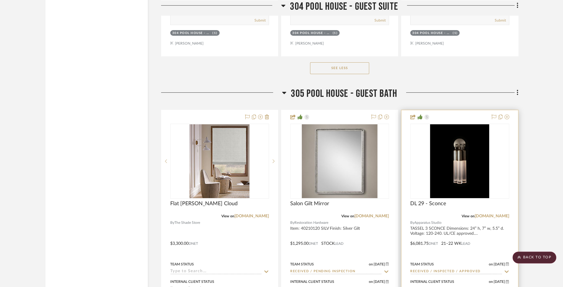
click at [449, 181] on div at bounding box center [459, 239] width 116 height 259
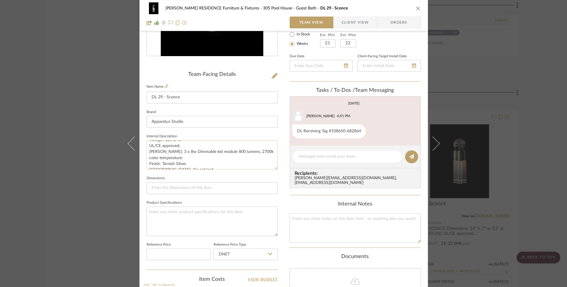
scroll to position [20, 0]
click at [171, 149] on textarea "TASSEL 3 SCONCE Dimensions: 24” h, 7” w, 5.5” d. Voltage: 120-240. UL/CE approv…" at bounding box center [212, 154] width 131 height 29
drag, startPoint x: 171, startPoint y: 150, endPoint x: 253, endPoint y: 152, distance: 81.9
click at [253, 152] on textarea "TASSEL 3 SCONCE Dimensions: 24” h, 7” w, 5.5” d. Voltage: 120-240. UL/CE approv…" at bounding box center [212, 154] width 131 height 29
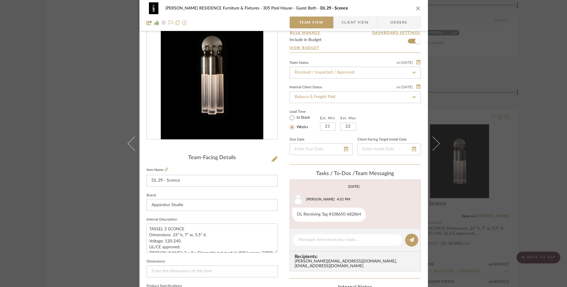
click at [416, 9] on icon "close" at bounding box center [418, 8] width 5 height 5
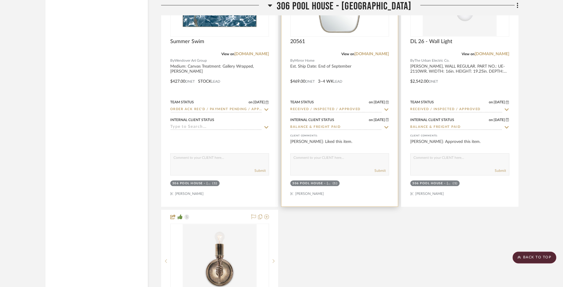
scroll to position [27221, 0]
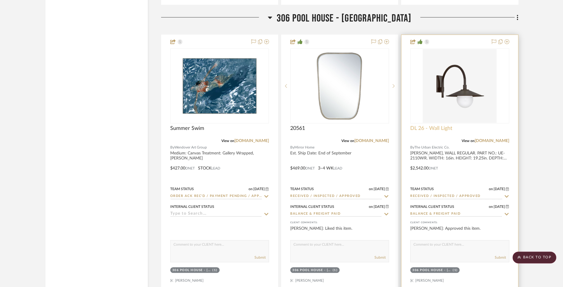
click at [428, 125] on span "DL 26 - Wall Light" at bounding box center [431, 128] width 42 height 7
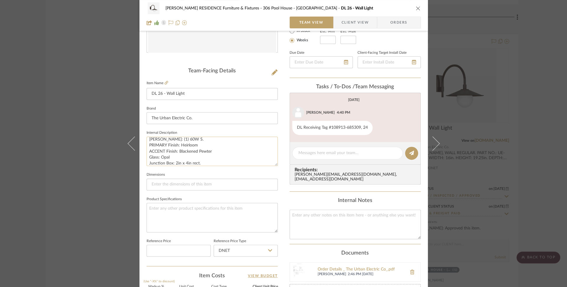
scroll to position [63, 0]
click at [179, 137] on textarea "ABNEY, WALL REGULAR. PART NO.: UE-2110WR. WIDTH: 16in. HEIGHT: 19.25in. DEPTH: …" at bounding box center [212, 151] width 131 height 29
drag, startPoint x: 176, startPoint y: 139, endPoint x: 182, endPoint y: 165, distance: 26.9
click at [182, 165] on textarea "ABNEY, WALL REGULAR. PART NO.: UE-2110WR. WIDTH: 16in. HEIGHT: 19.25in. DEPTH: …" at bounding box center [212, 151] width 131 height 29
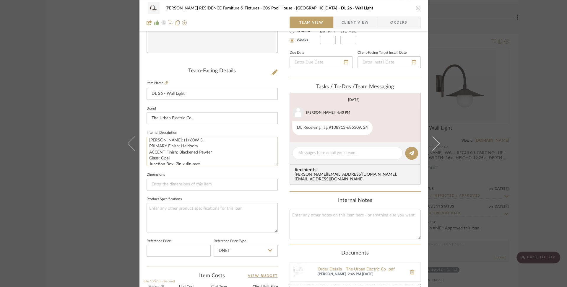
click at [189, 141] on textarea "ABNEY, WALL REGULAR. PART NO.: UE-2110WR. WIDTH: 16in. HEIGHT: 19.25in. DEPTH: …" at bounding box center [212, 151] width 131 height 29
drag, startPoint x: 189, startPoint y: 140, endPoint x: 171, endPoint y: 141, distance: 17.5
click at [171, 141] on textarea "ABNEY, WALL REGULAR. PART NO.: UE-2110WR. WIDTH: 16in. HEIGHT: 19.25in. DEPTH: …" at bounding box center [212, 151] width 131 height 29
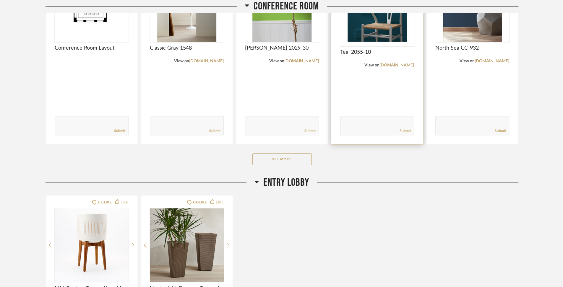
scroll to position [348, 0]
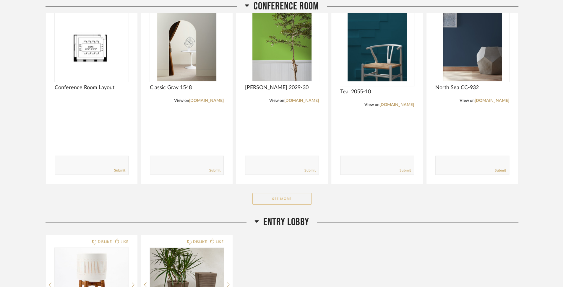
click at [278, 197] on button "See More" at bounding box center [281, 199] width 59 height 12
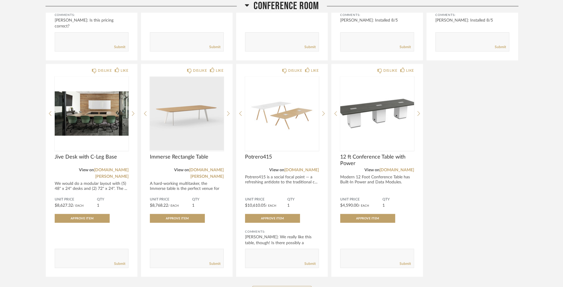
scroll to position [698, 0]
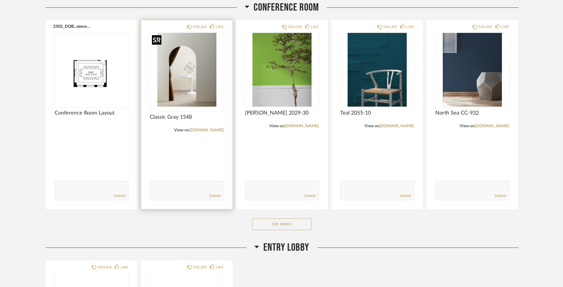
scroll to position [335, 0]
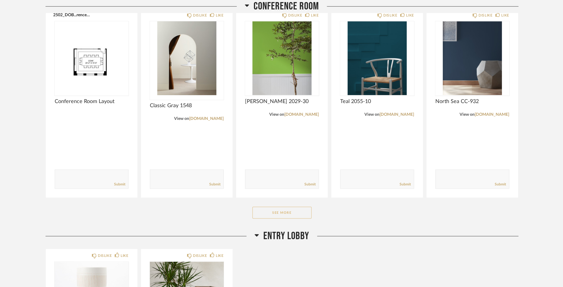
click at [293, 209] on button "See More" at bounding box center [281, 213] width 59 height 12
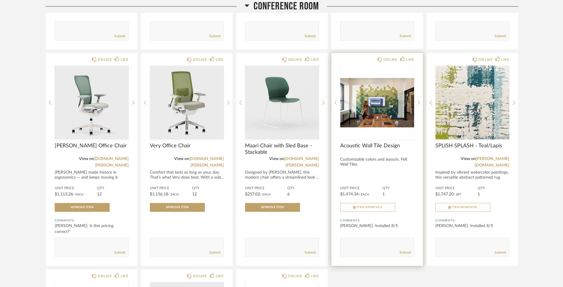
scroll to position [483, 0]
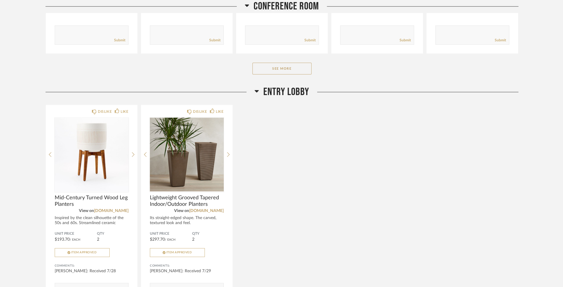
scroll to position [483, 0]
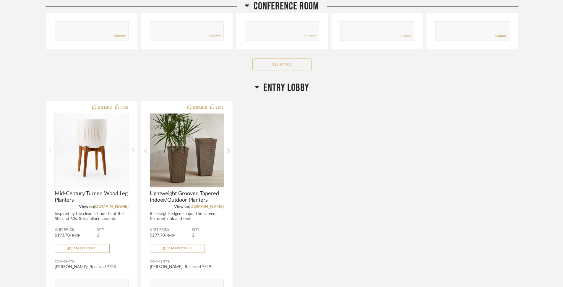
click at [278, 64] on button "See More" at bounding box center [281, 65] width 59 height 12
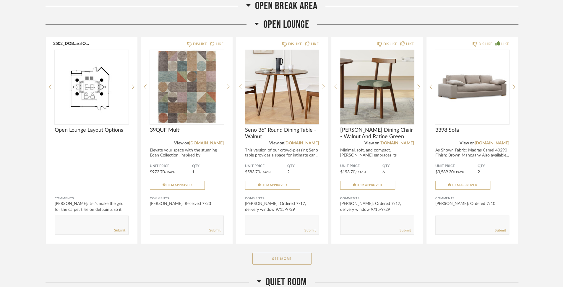
scroll to position [1698, 0]
